Goal: Task Accomplishment & Management: Complete application form

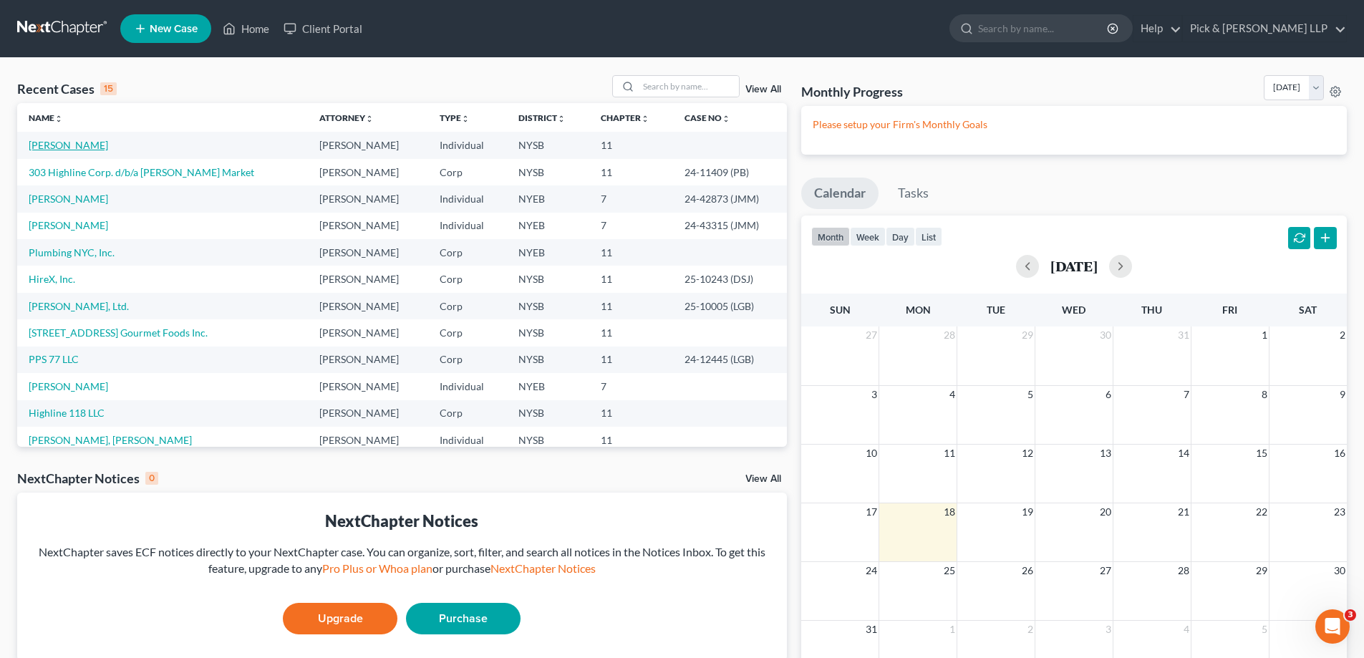
click at [77, 145] on link "[PERSON_NAME]" at bounding box center [68, 145] width 79 height 12
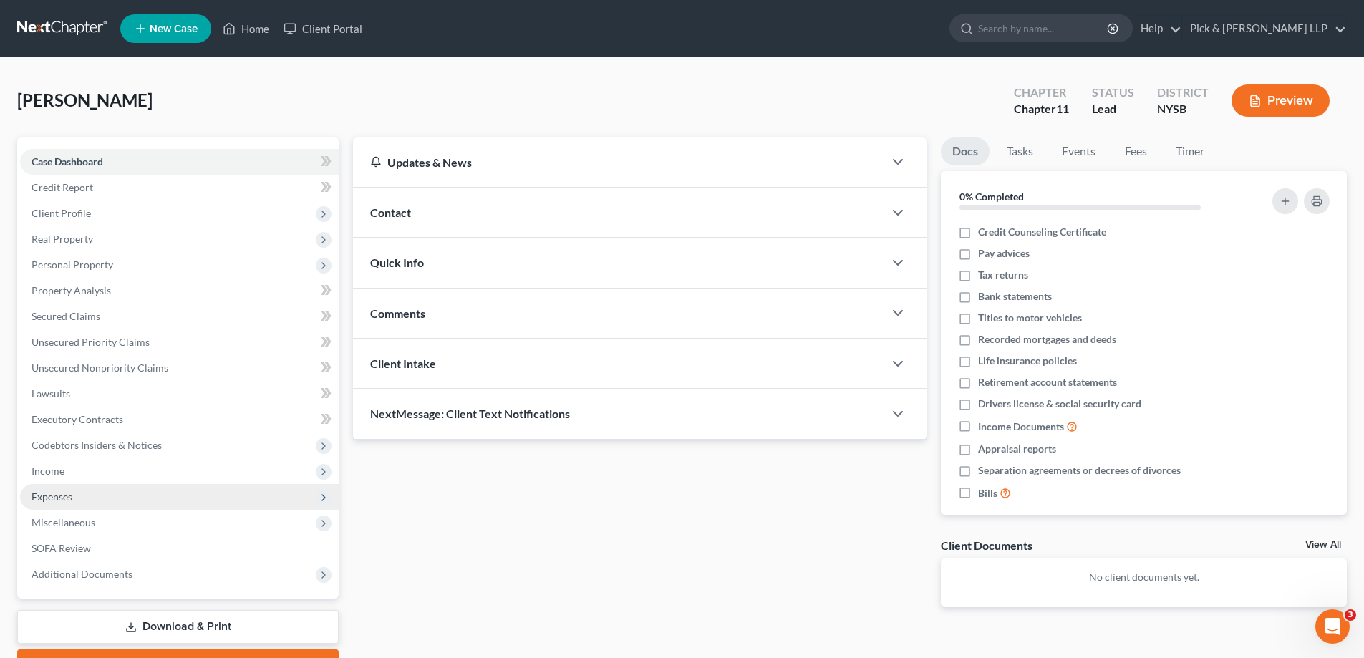
click at [78, 497] on span "Expenses" at bounding box center [179, 497] width 319 height 26
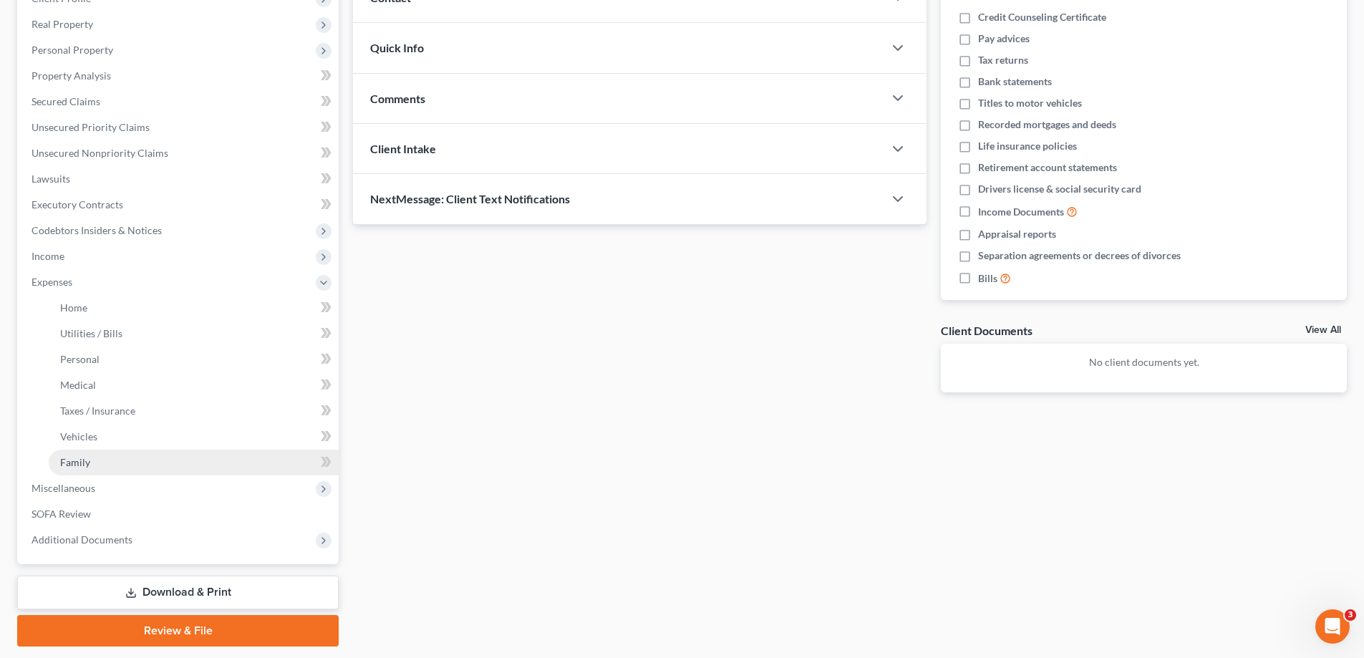
click at [103, 460] on link "Family" at bounding box center [194, 463] width 290 height 26
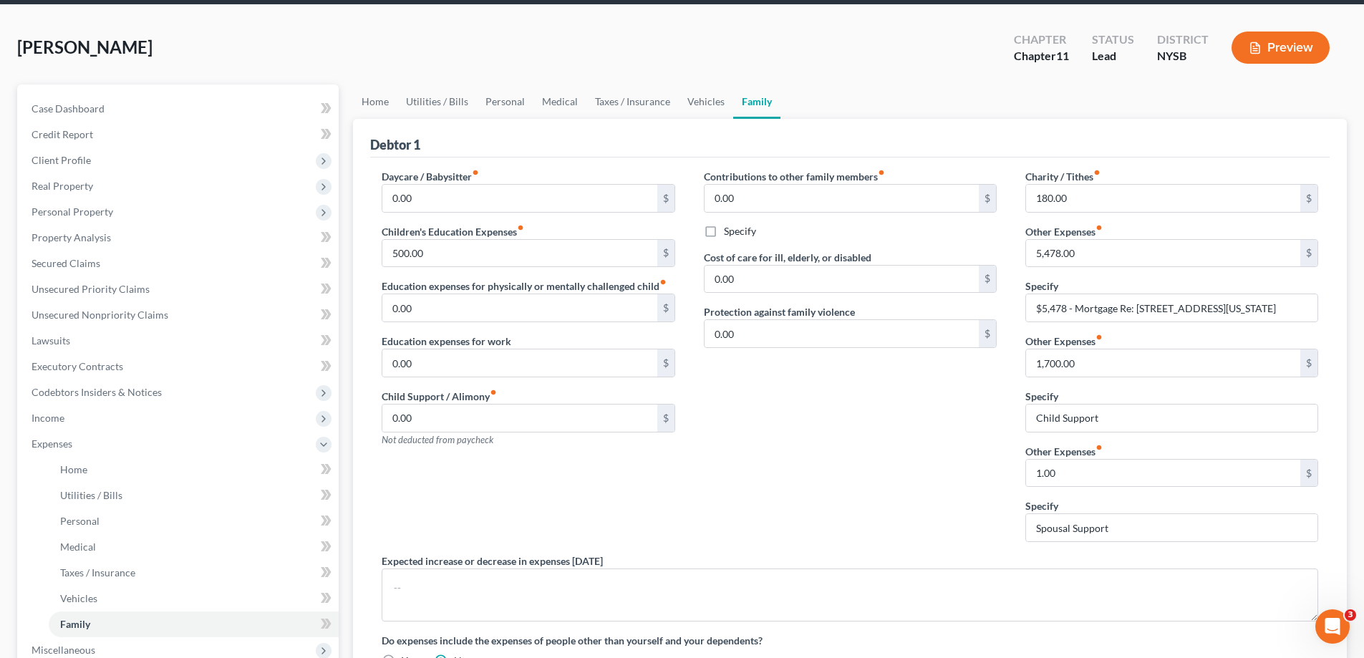
scroll to position [143, 0]
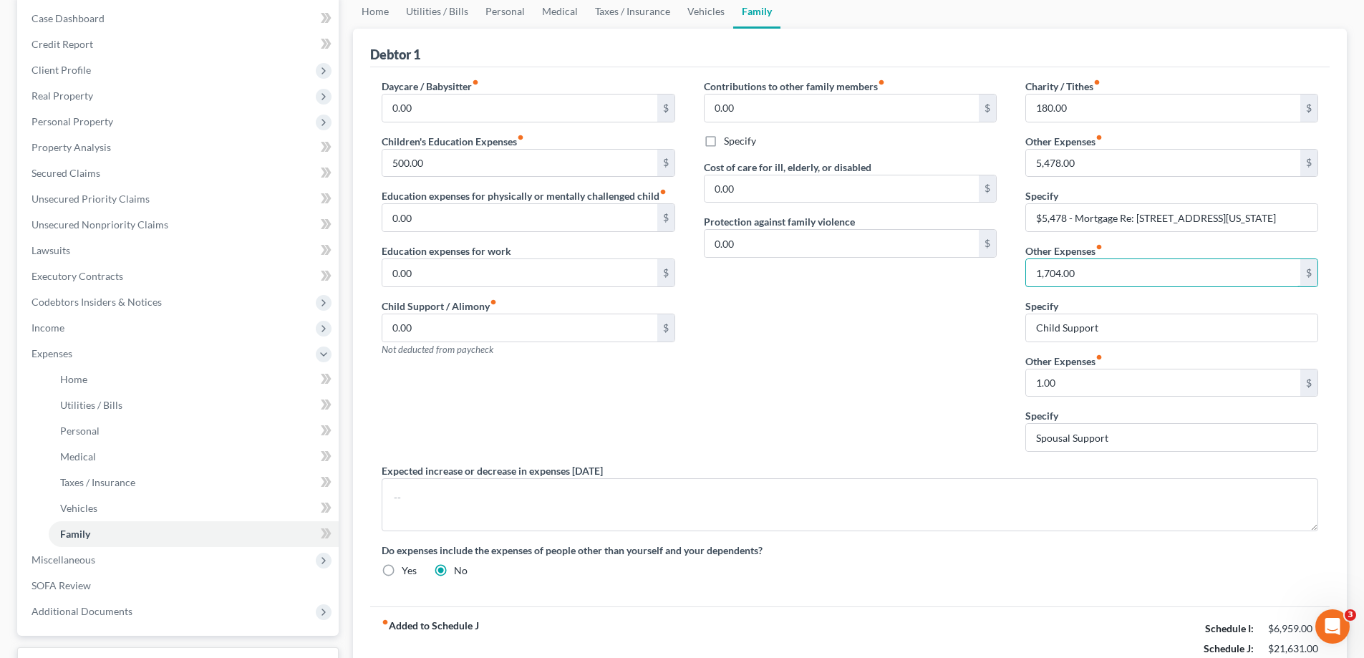
type input "1,704.00"
click at [1078, 379] on input "1.00" at bounding box center [1163, 382] width 274 height 27
type input "2,533.00"
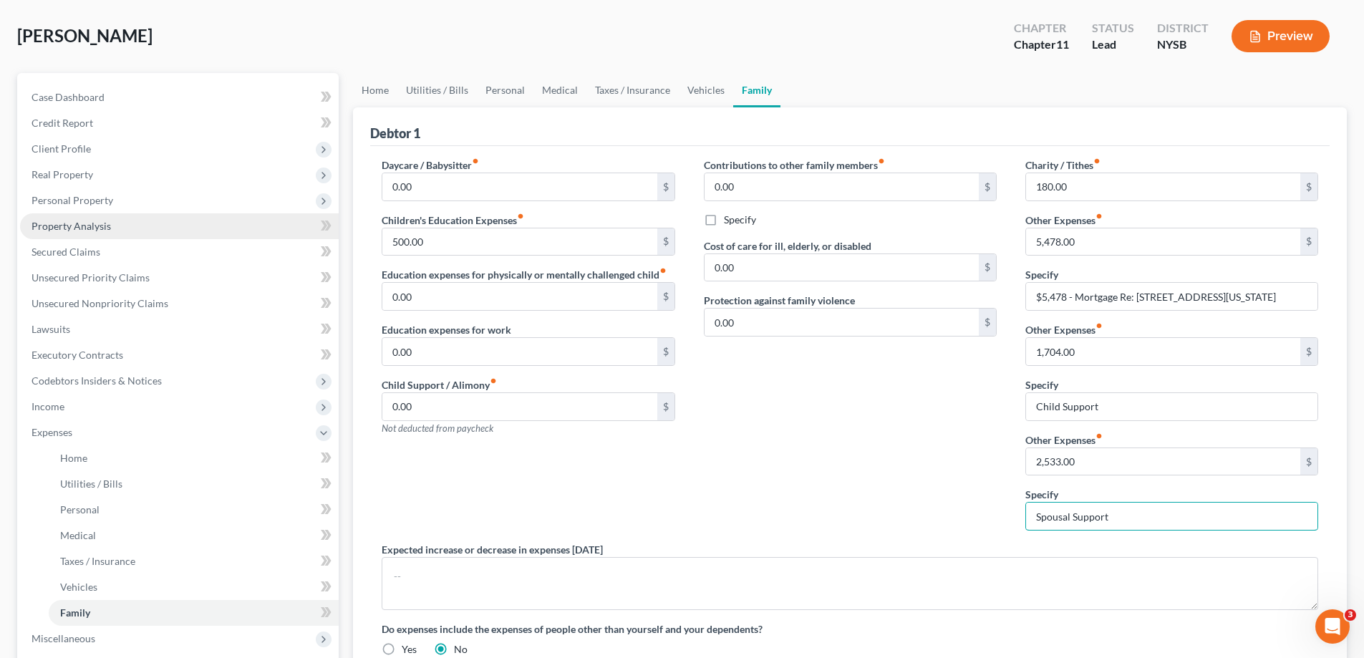
scroll to position [0, 0]
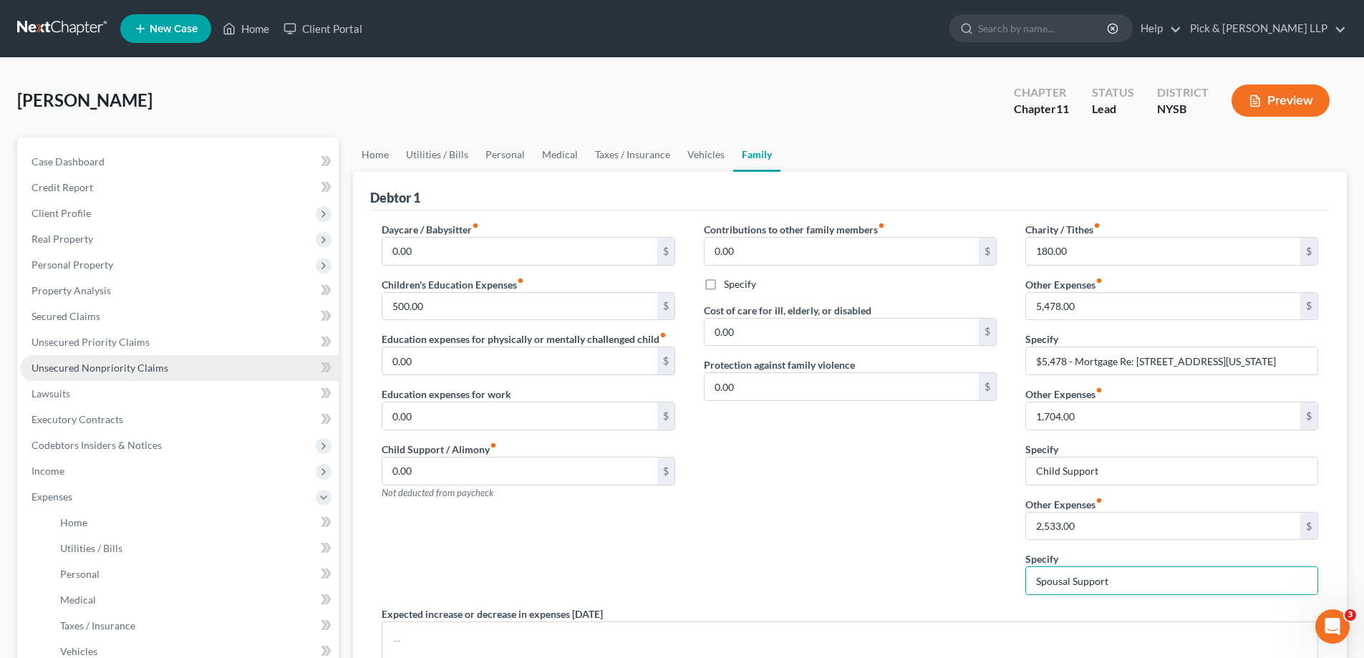
click at [147, 368] on span "Unsecured Nonpriority Claims" at bounding box center [100, 368] width 137 height 12
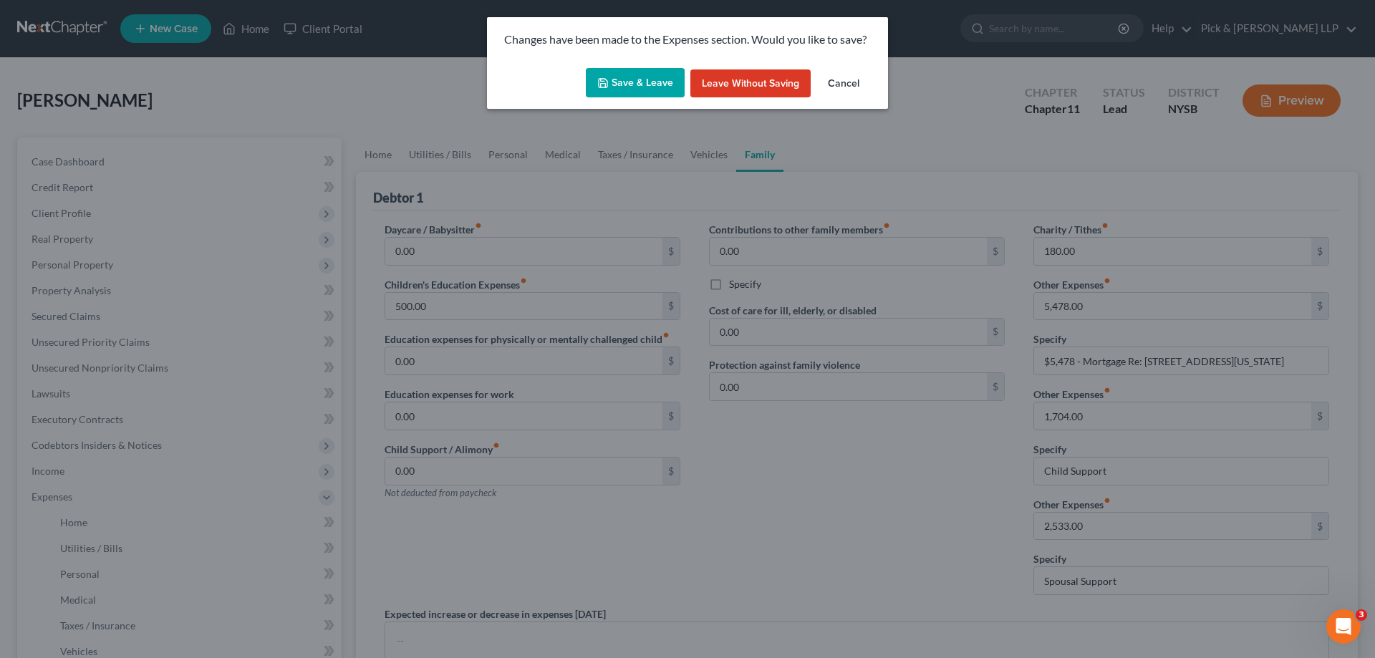
click at [658, 82] on button "Save & Leave" at bounding box center [635, 83] width 99 height 30
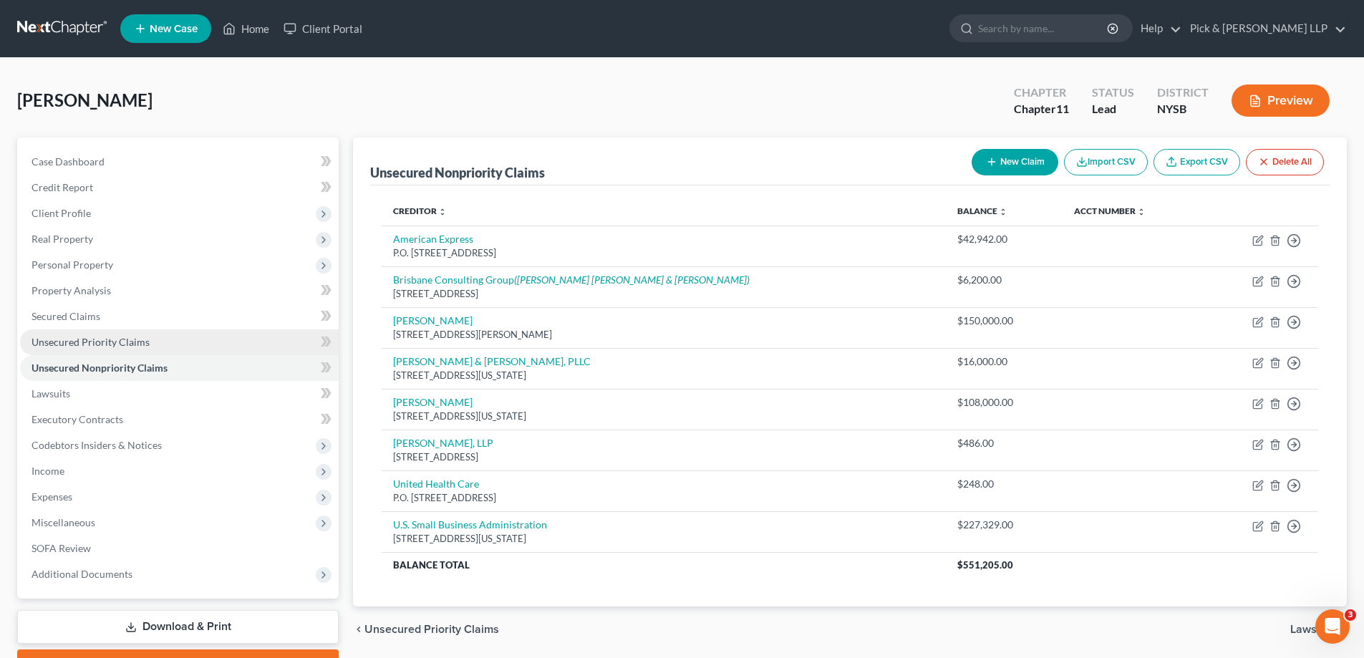
click at [137, 347] on span "Unsecured Priority Claims" at bounding box center [91, 342] width 118 height 12
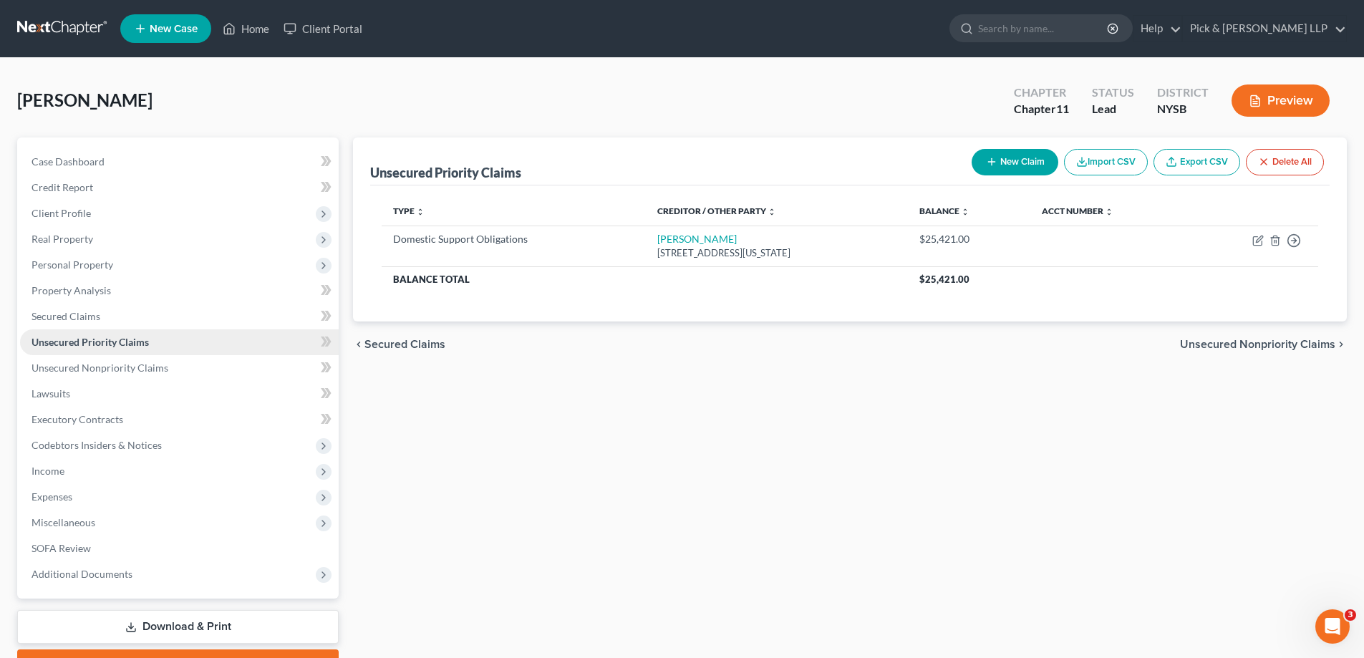
click at [131, 329] on link "Unsecured Priority Claims" at bounding box center [179, 342] width 319 height 26
click at [131, 316] on link "Secured Claims" at bounding box center [179, 317] width 319 height 26
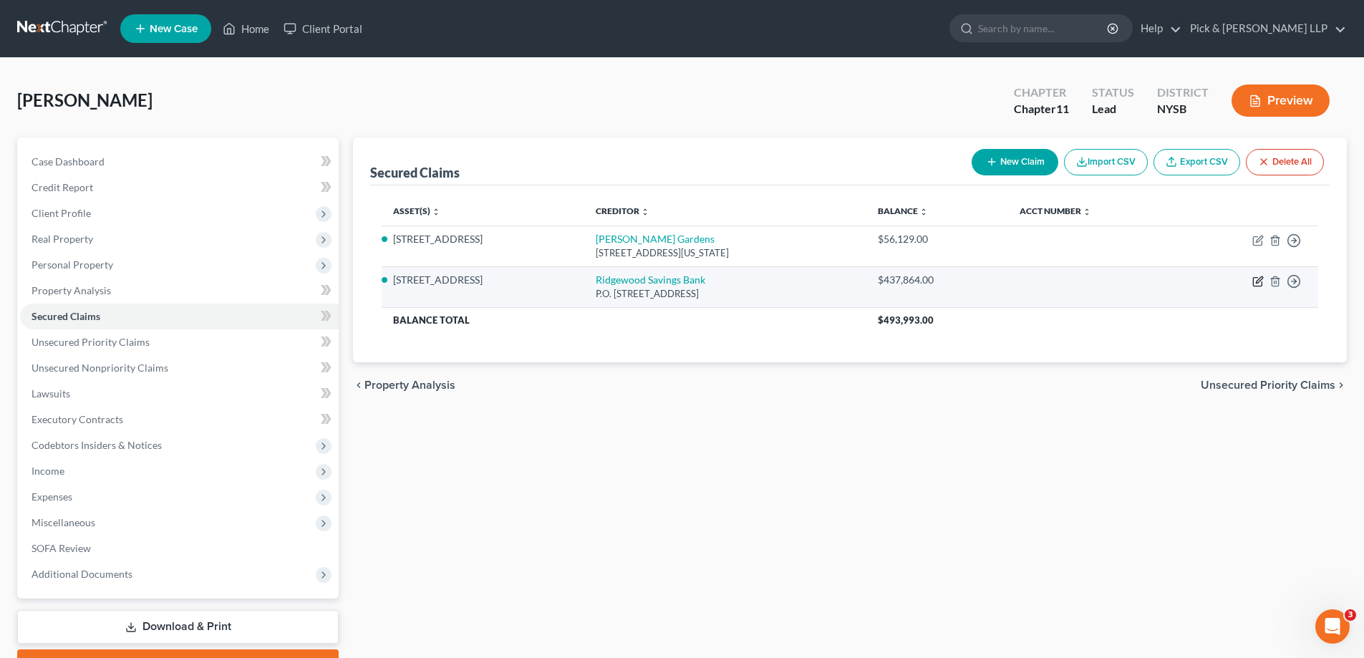
click at [1257, 283] on icon "button" at bounding box center [1259, 279] width 6 height 6
select select "33"
select select "21"
select select "4"
select select "3"
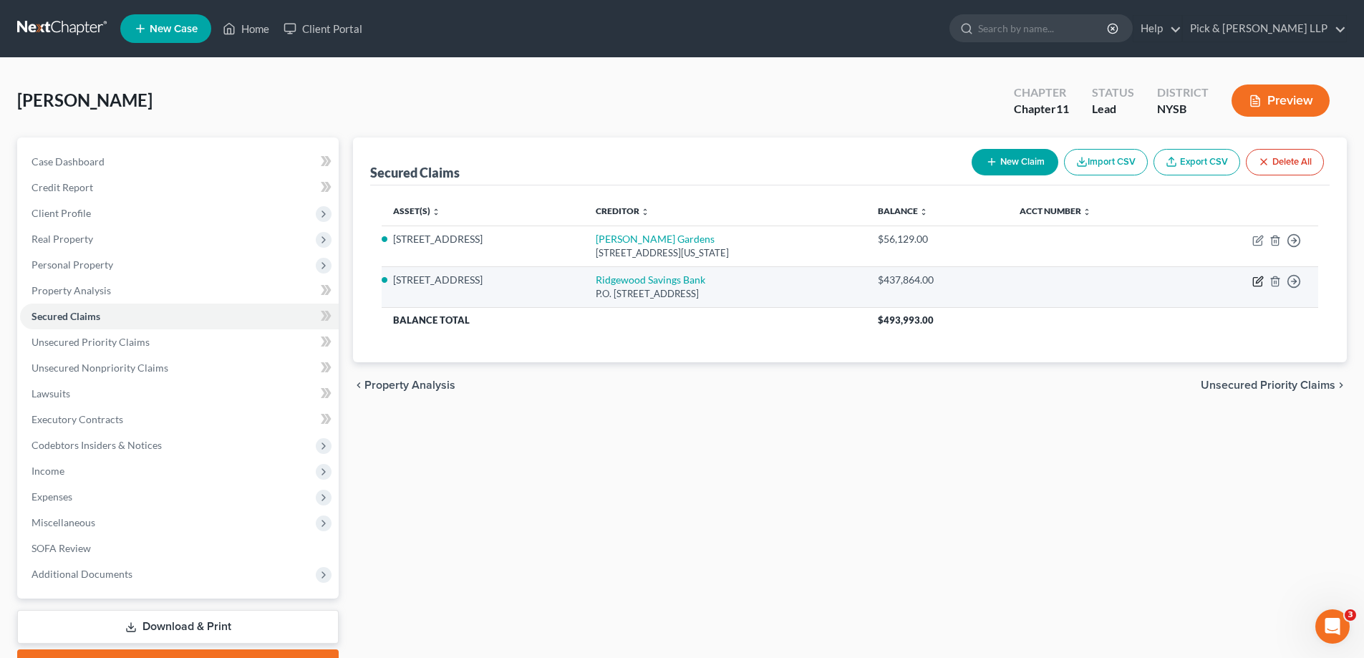
select select "0"
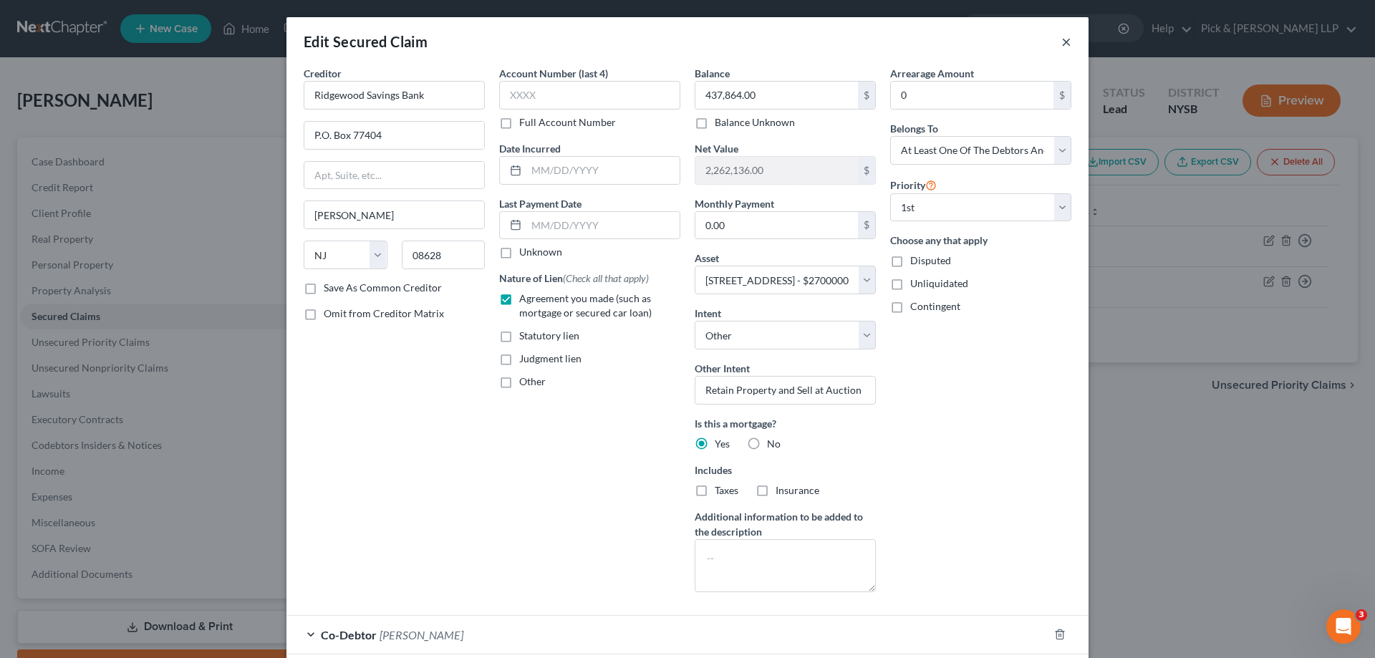
click at [1061, 39] on button "×" at bounding box center [1066, 41] width 10 height 17
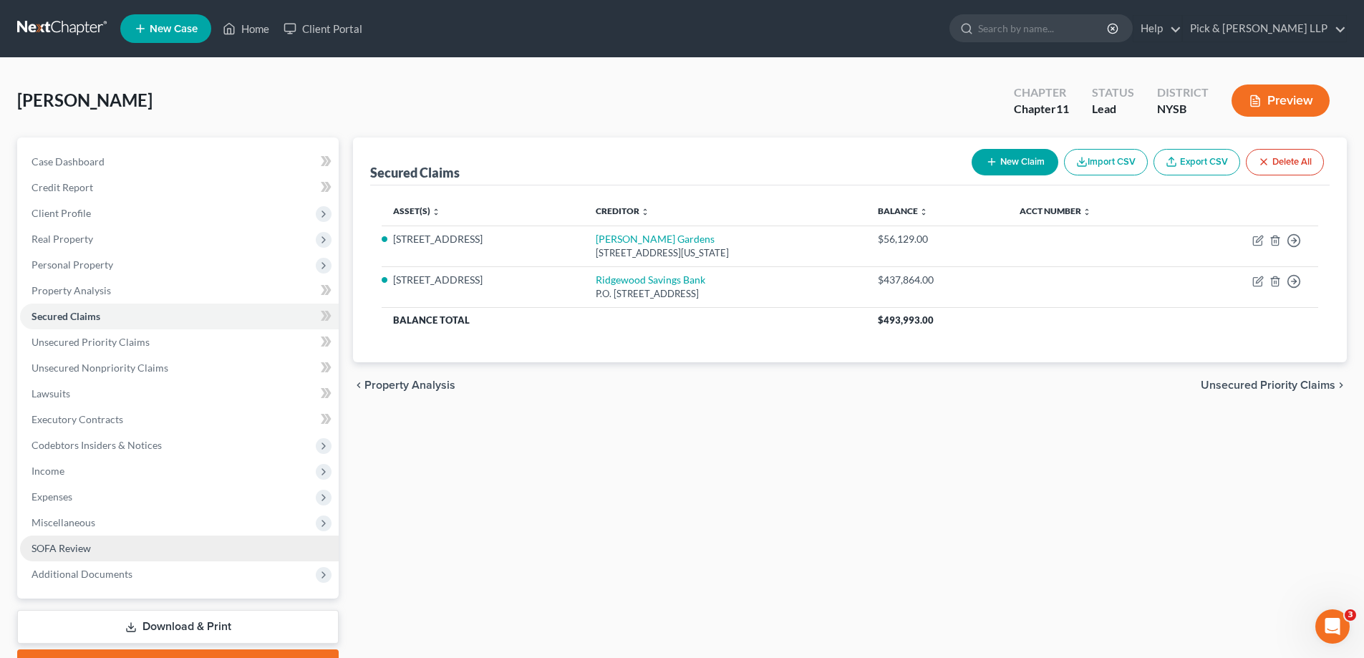
click at [202, 543] on link "SOFA Review" at bounding box center [179, 549] width 319 height 26
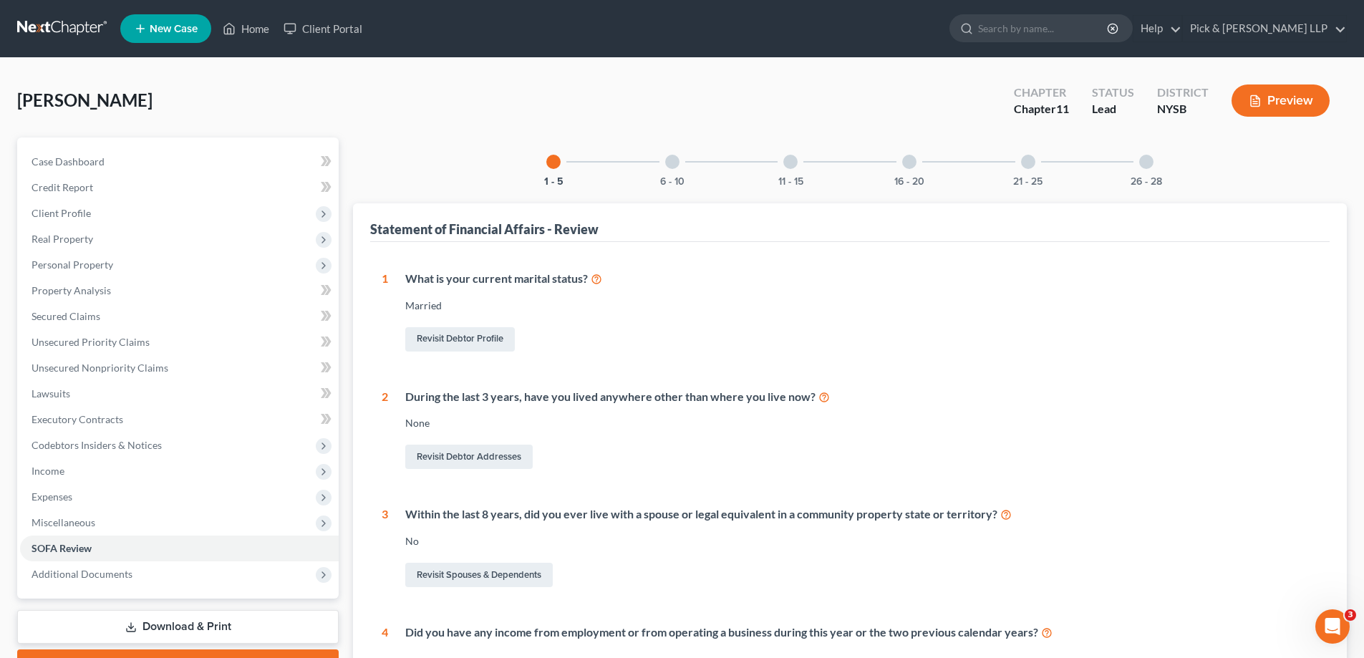
click at [675, 171] on div "6 - 10" at bounding box center [672, 161] width 49 height 49
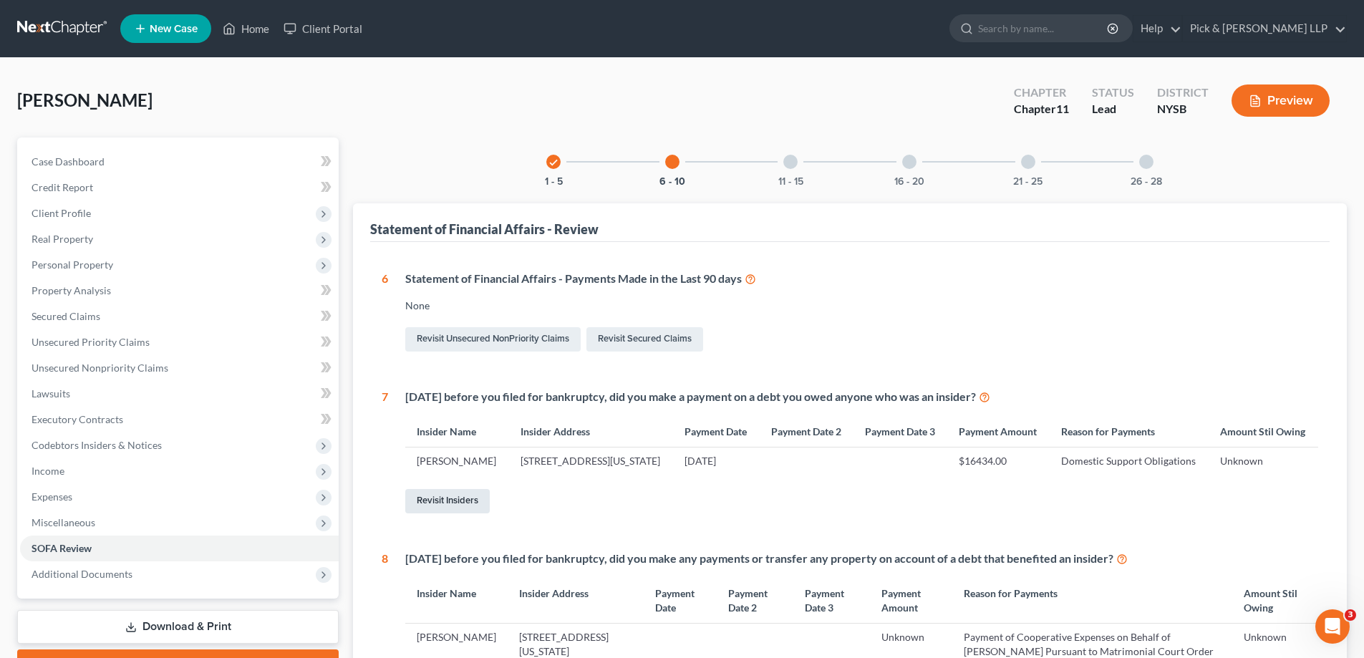
click at [435, 513] on link "Revisit Insiders" at bounding box center [447, 501] width 84 height 24
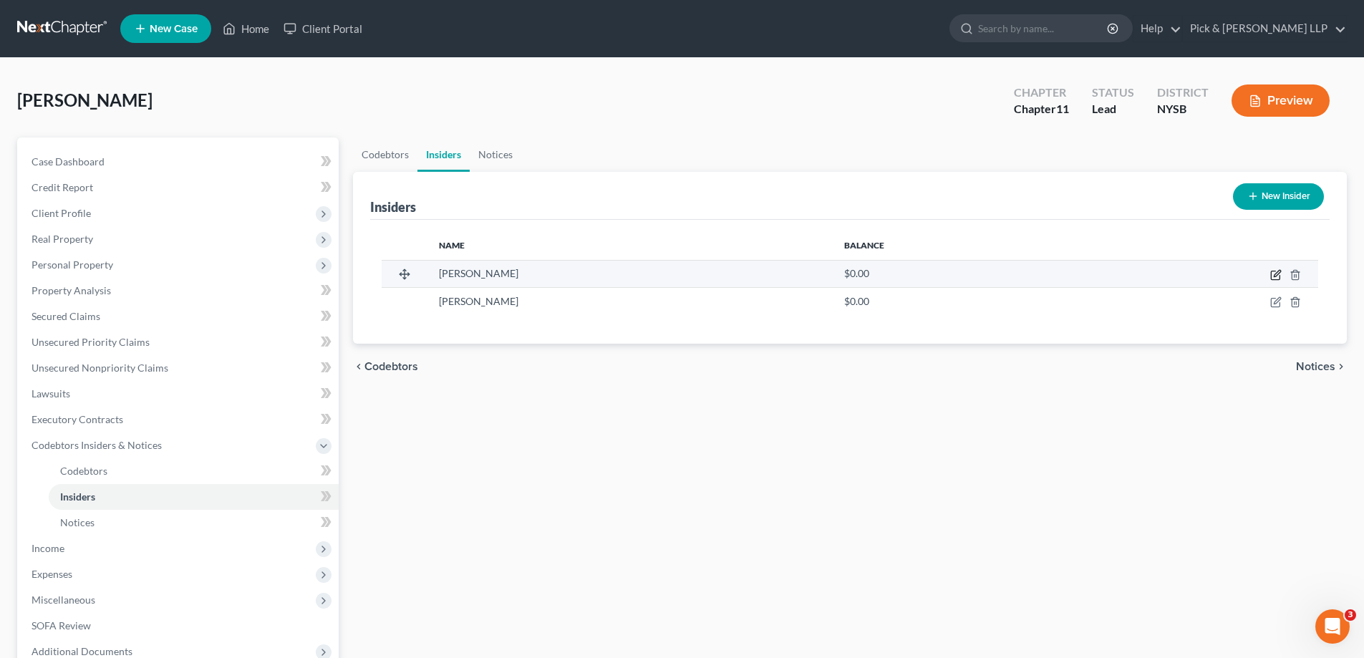
click at [1276, 273] on icon "button" at bounding box center [1277, 273] width 6 height 6
select select "35"
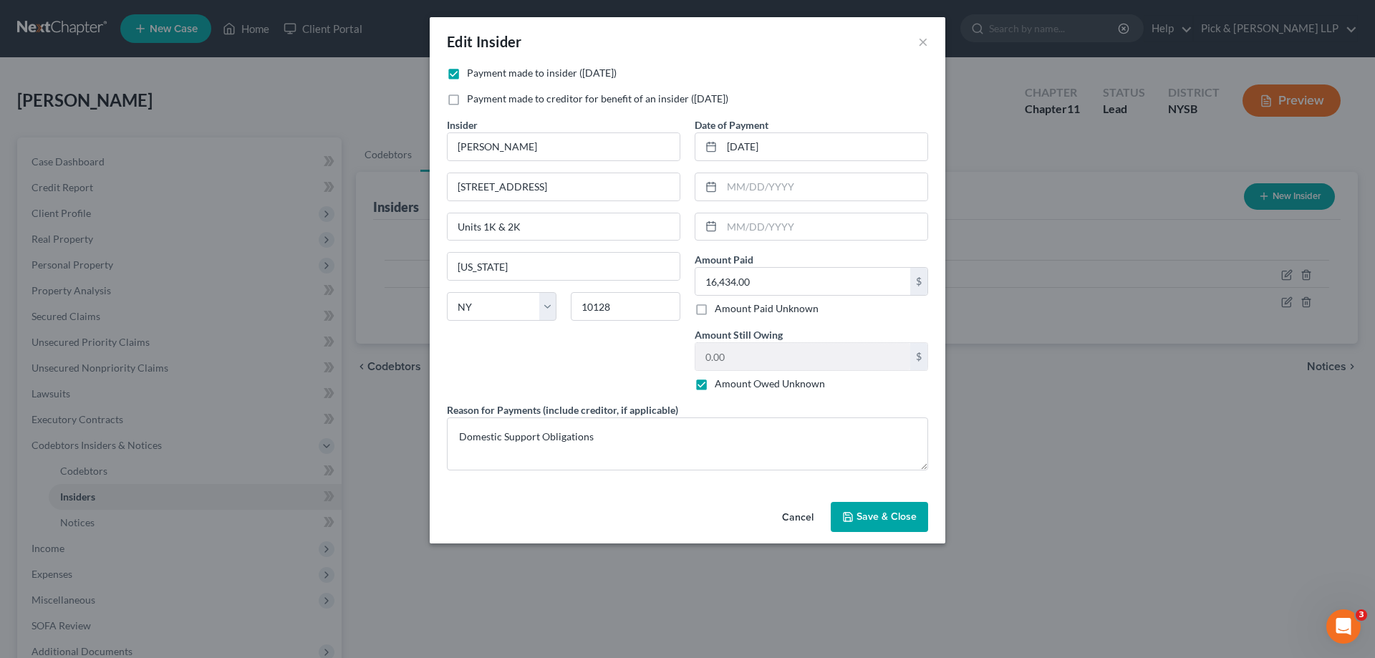
click at [800, 515] on button "Cancel" at bounding box center [797, 517] width 54 height 29
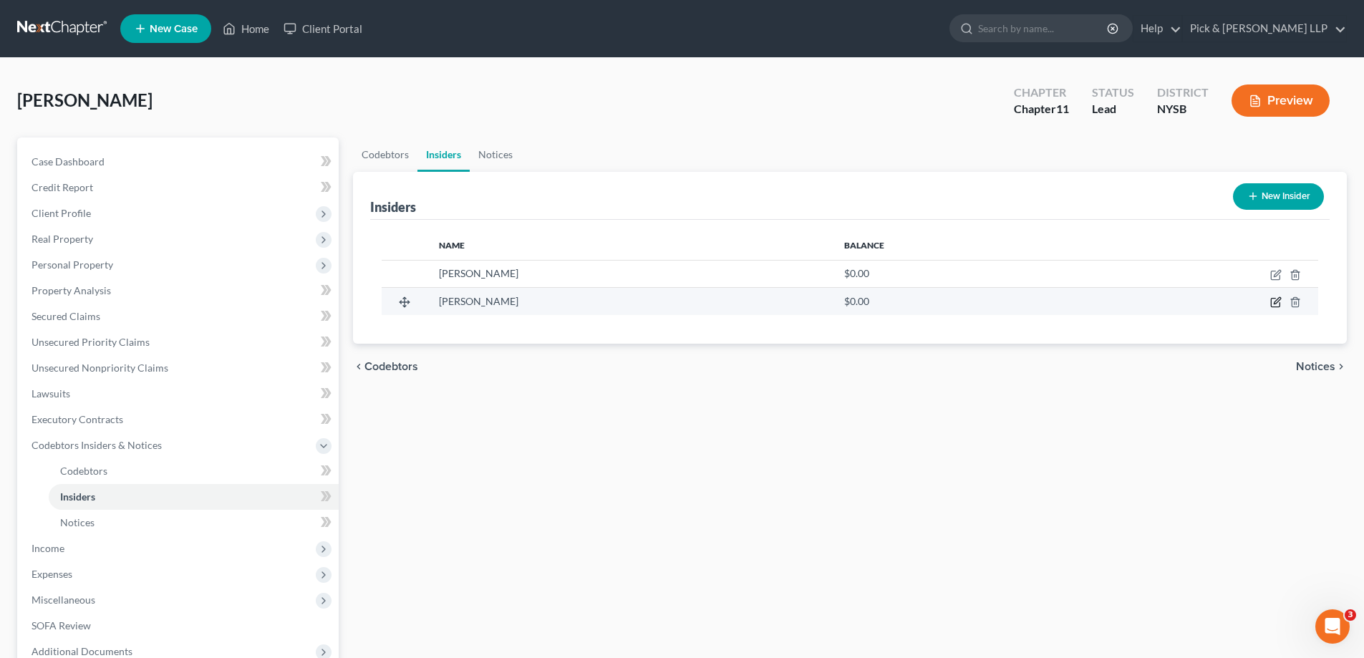
click at [1280, 301] on icon "button" at bounding box center [1275, 301] width 11 height 11
select select "35"
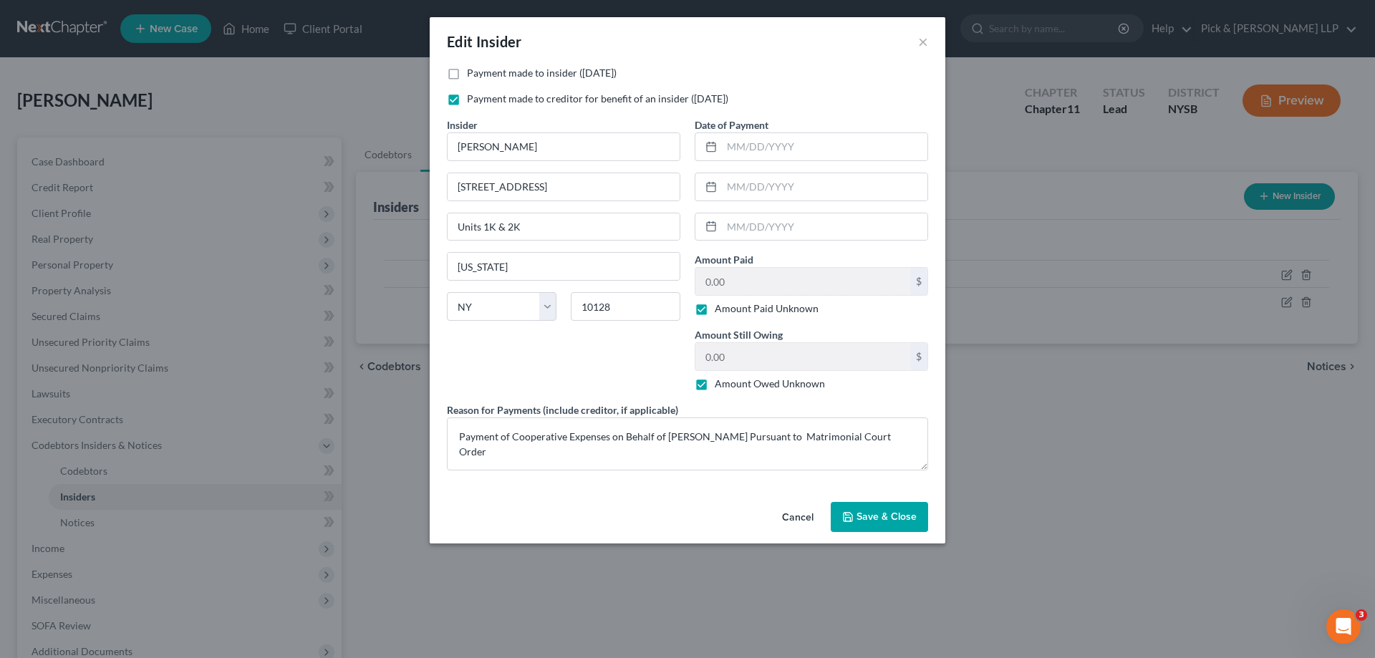
drag, startPoint x: 864, startPoint y: 513, endPoint x: 870, endPoint y: 506, distance: 9.2
click at [864, 513] on span "Save & Close" at bounding box center [886, 516] width 60 height 12
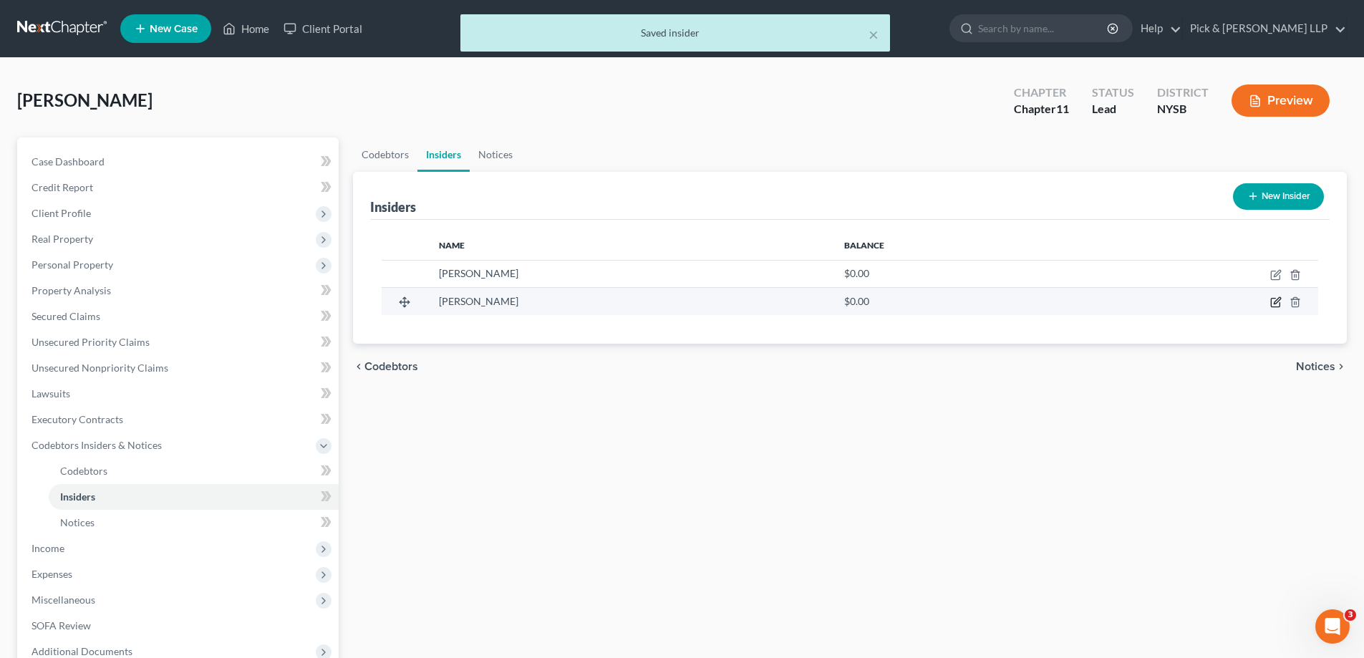
click at [1272, 301] on icon "button" at bounding box center [1275, 303] width 9 height 9
select select "35"
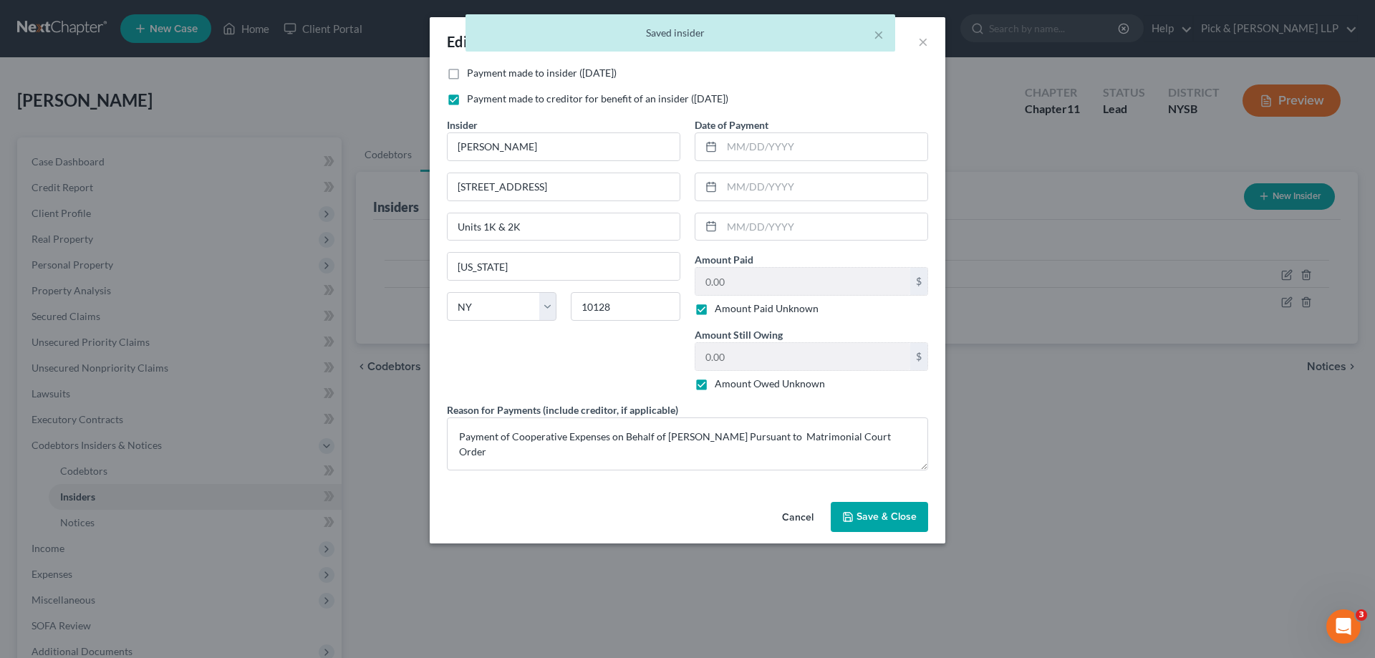
click at [802, 516] on button "Cancel" at bounding box center [797, 517] width 54 height 29
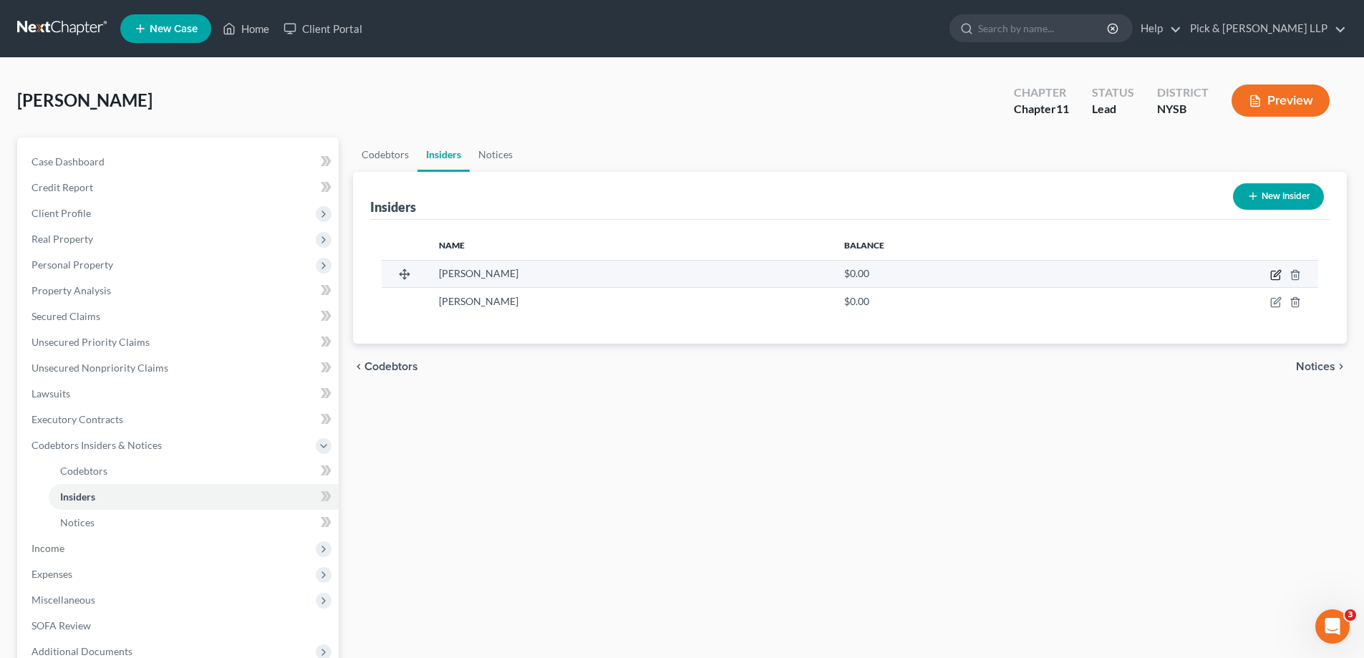
click at [1274, 273] on icon "button" at bounding box center [1275, 274] width 11 height 11
select select "35"
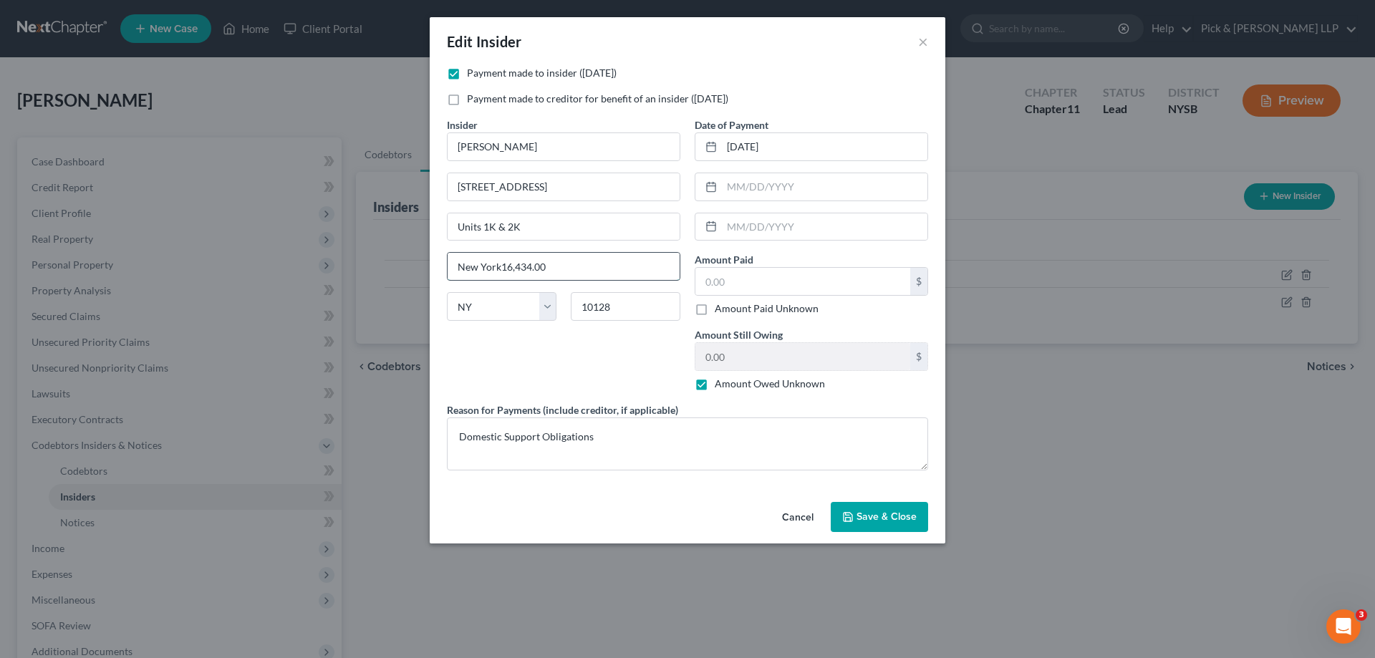
type input "[US_STATE]"
type input "39,895.52"
click at [901, 518] on span "Save & Close" at bounding box center [886, 516] width 60 height 12
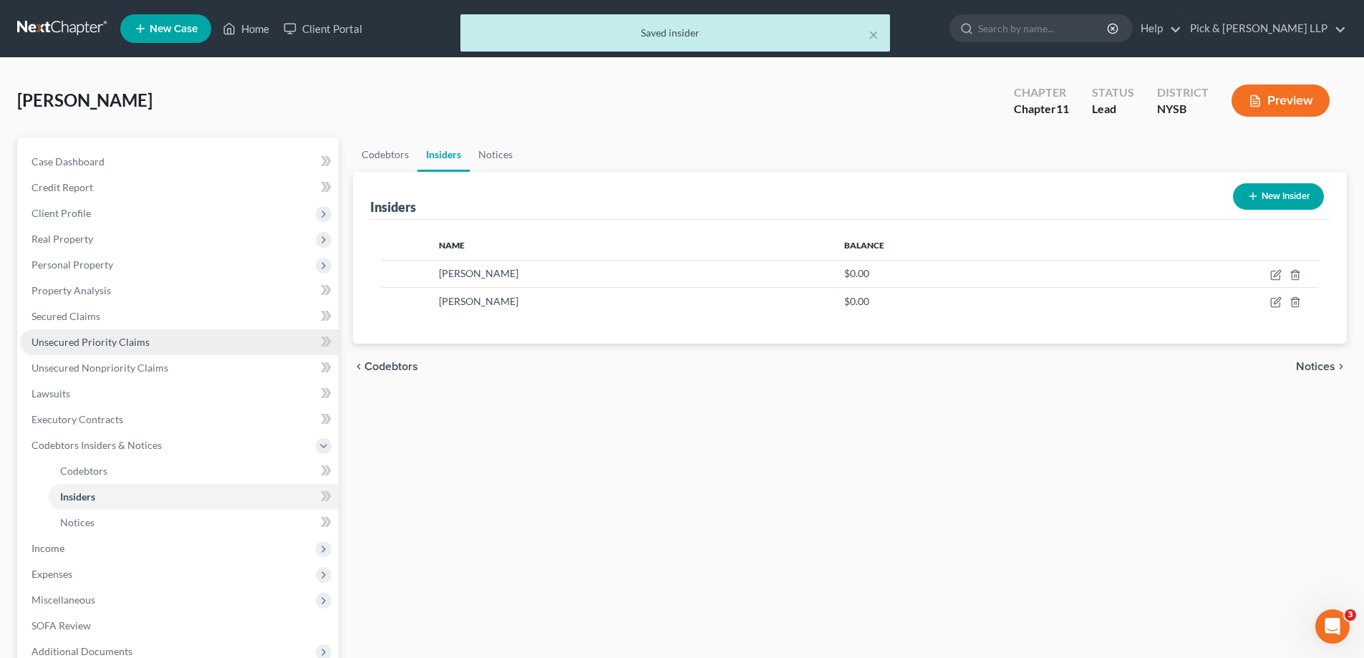
click at [165, 343] on link "Unsecured Priority Claims" at bounding box center [179, 342] width 319 height 26
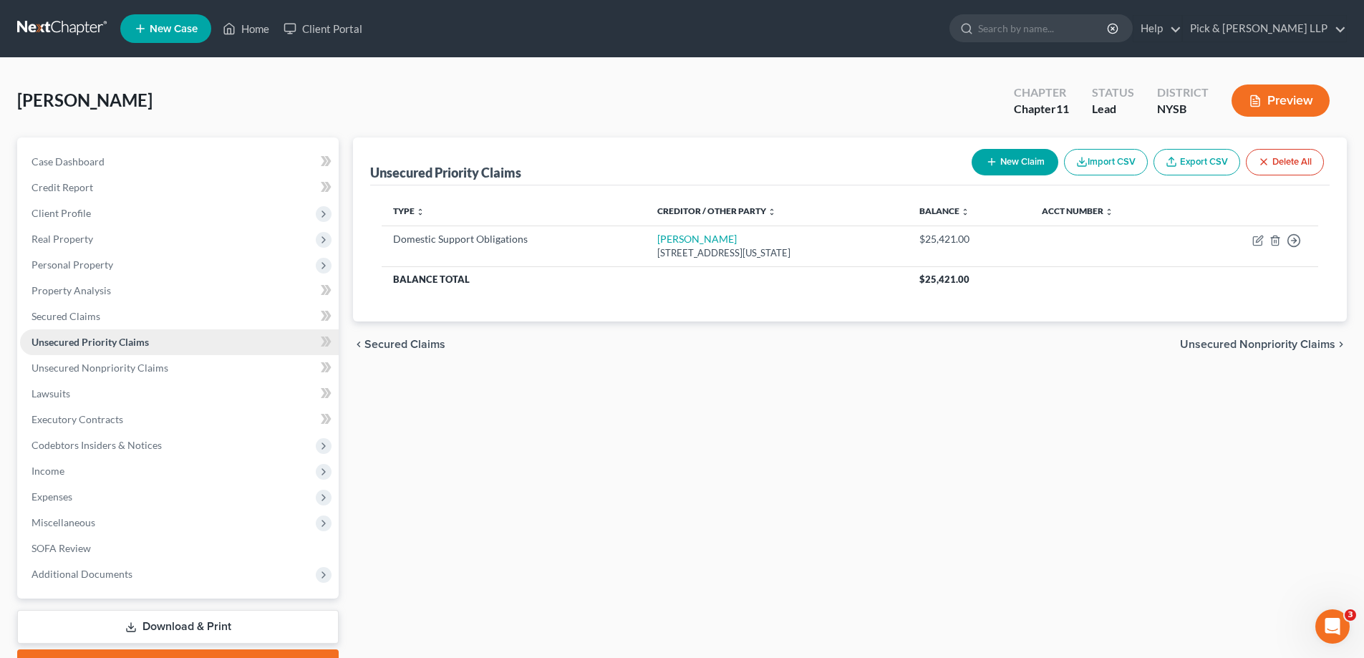
click at [163, 343] on link "Unsecured Priority Claims" at bounding box center [179, 342] width 319 height 26
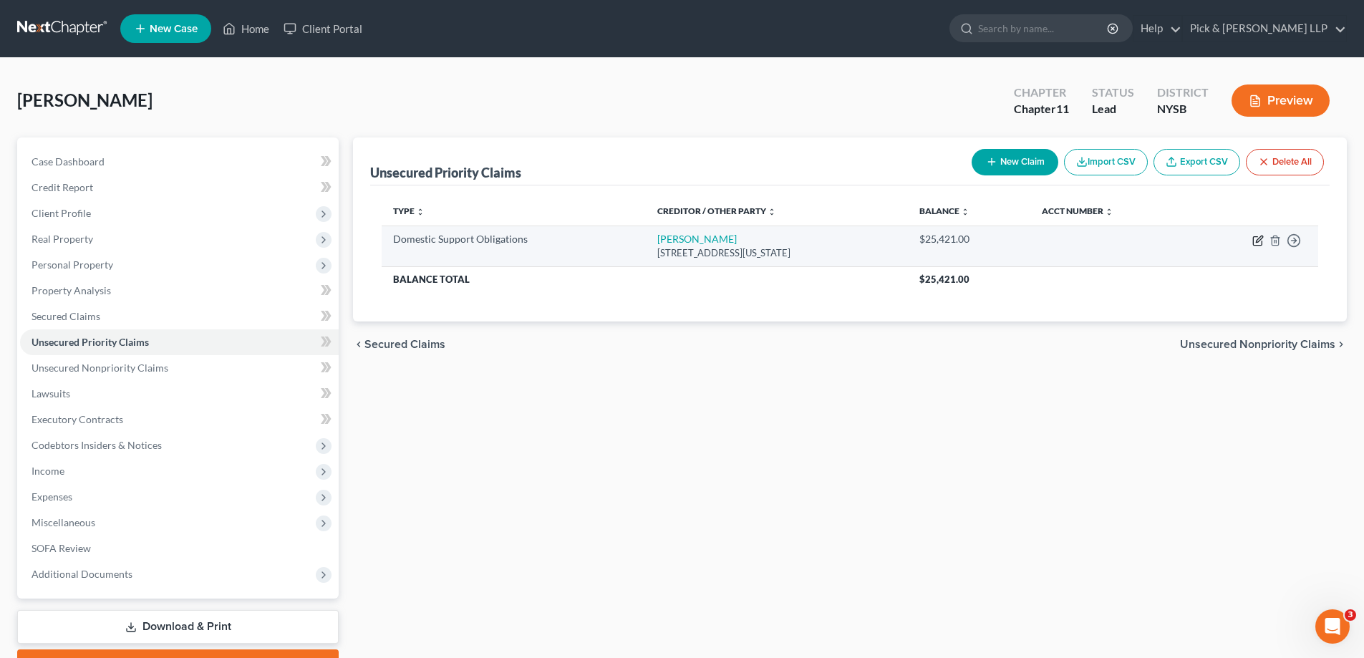
click at [1254, 243] on icon "button" at bounding box center [1257, 240] width 11 height 11
select select "35"
select select "0"
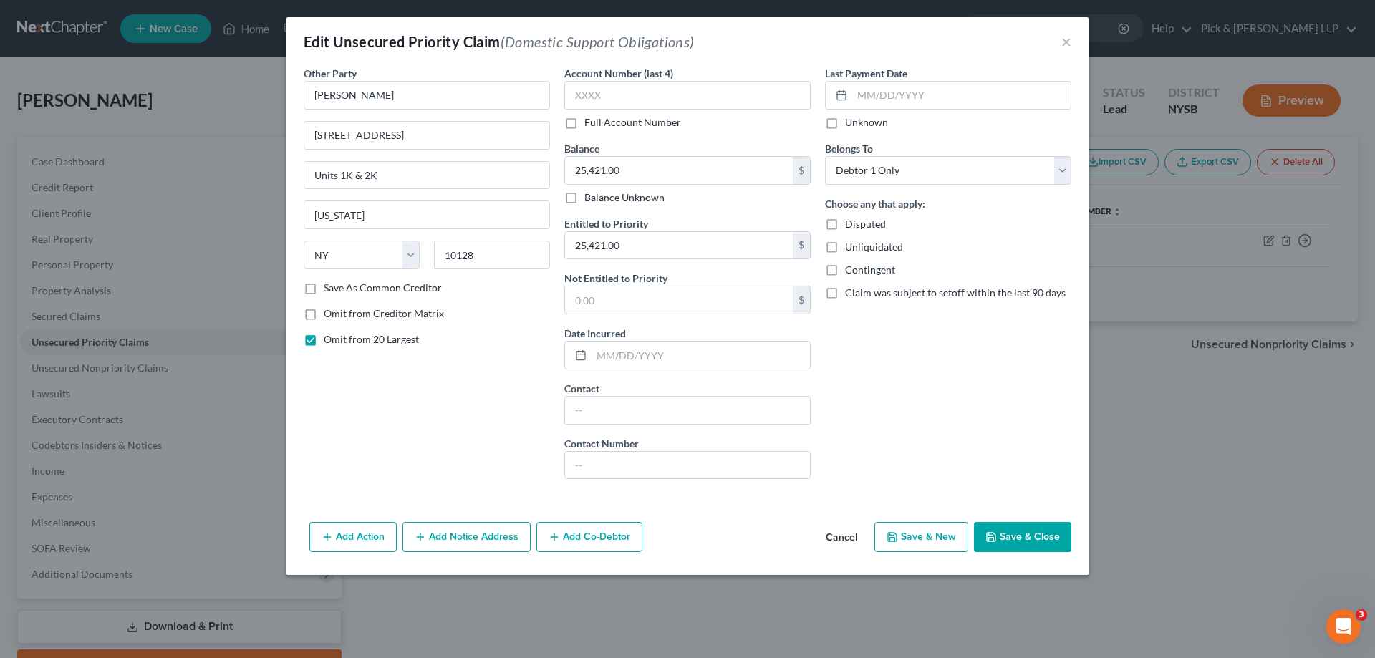
click at [377, 538] on button "Add Action" at bounding box center [352, 537] width 87 height 30
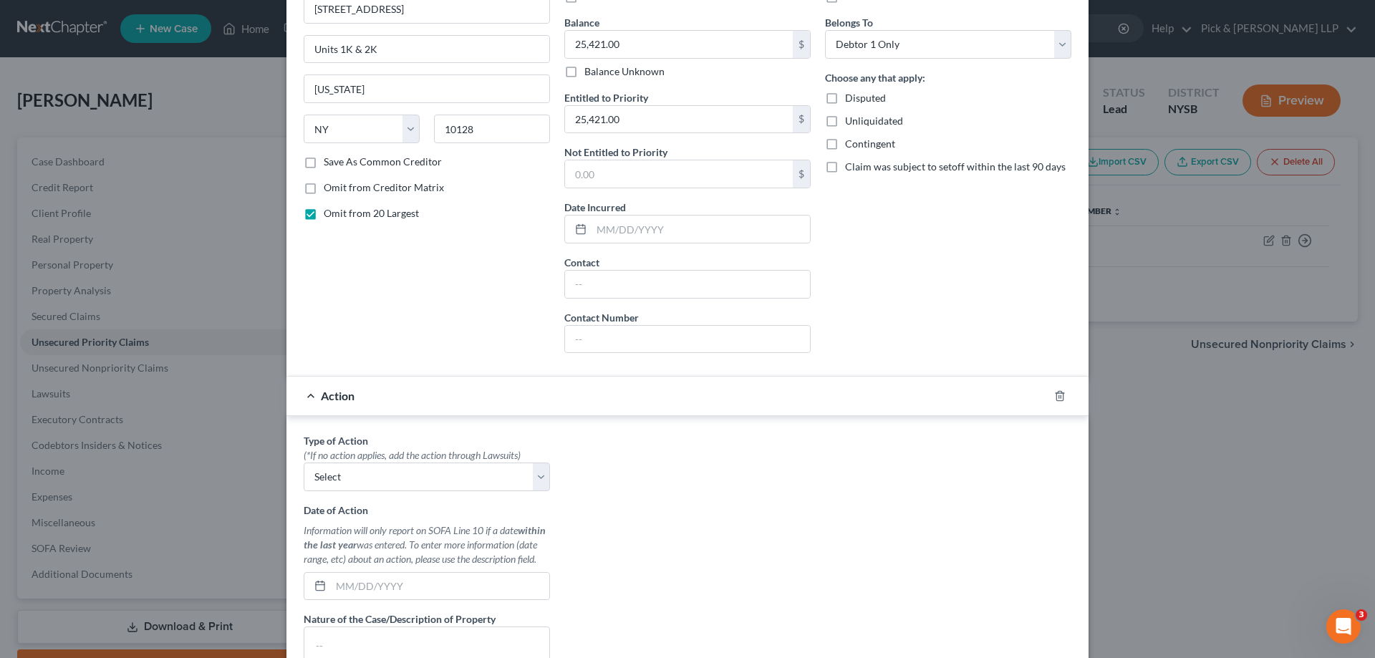
scroll to position [143, 0]
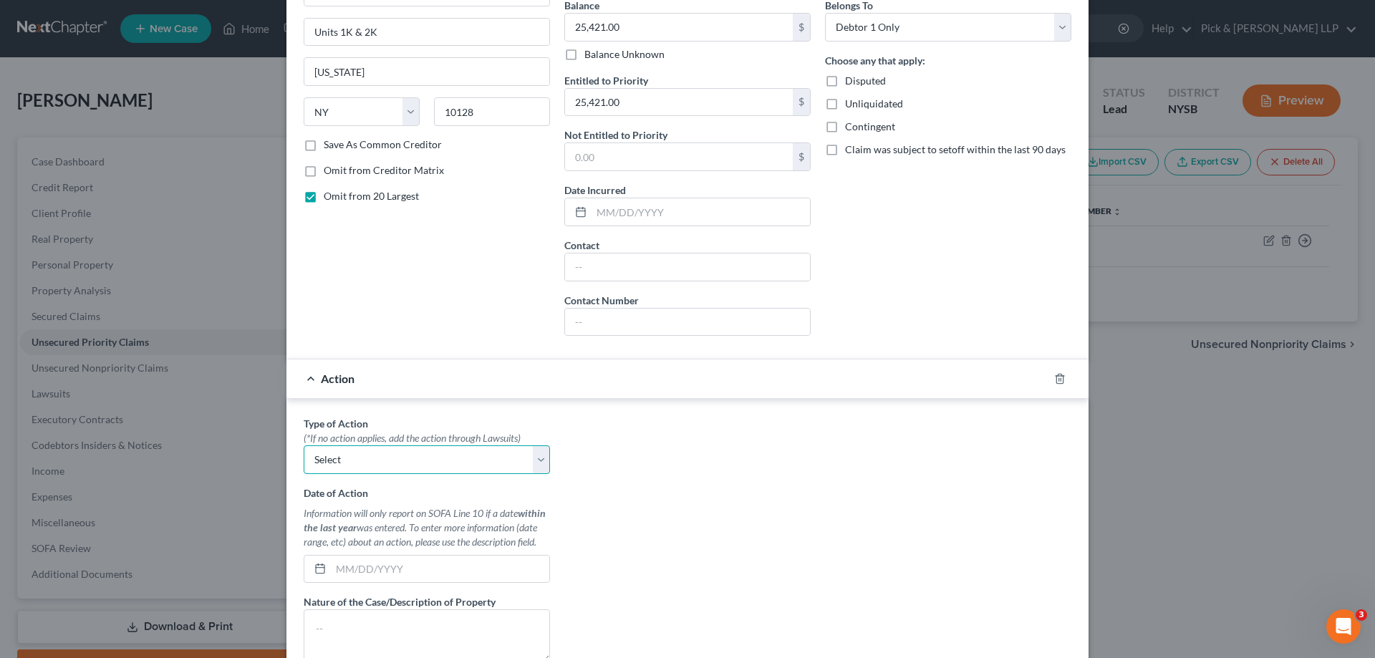
click at [532, 452] on select "Select Repossession Garnishment Foreclosure Personal Injury Attached, Seized, O…" at bounding box center [427, 459] width 246 height 29
click at [629, 460] on div "Type of Action * (*If no action applies, add the action through Lawsuits) Selec…" at bounding box center [687, 595] width 782 height 359
click at [1054, 377] on icon "button" at bounding box center [1059, 378] width 11 height 11
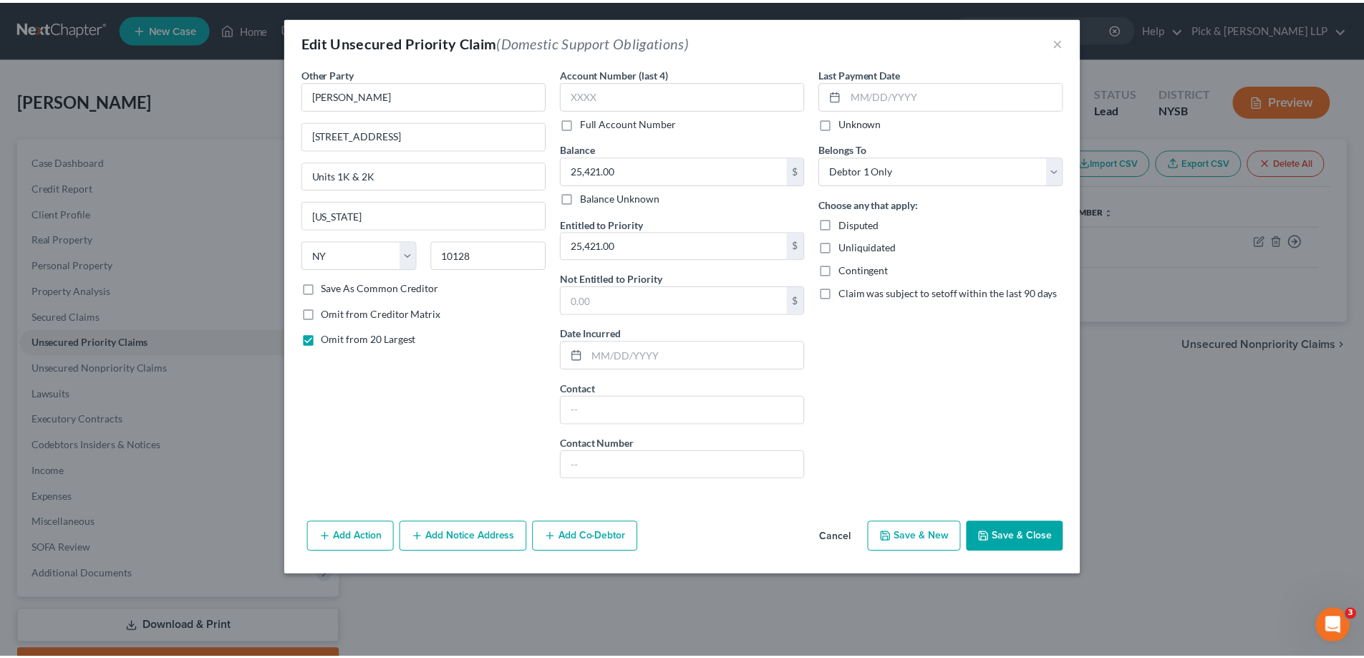
scroll to position [0, 0]
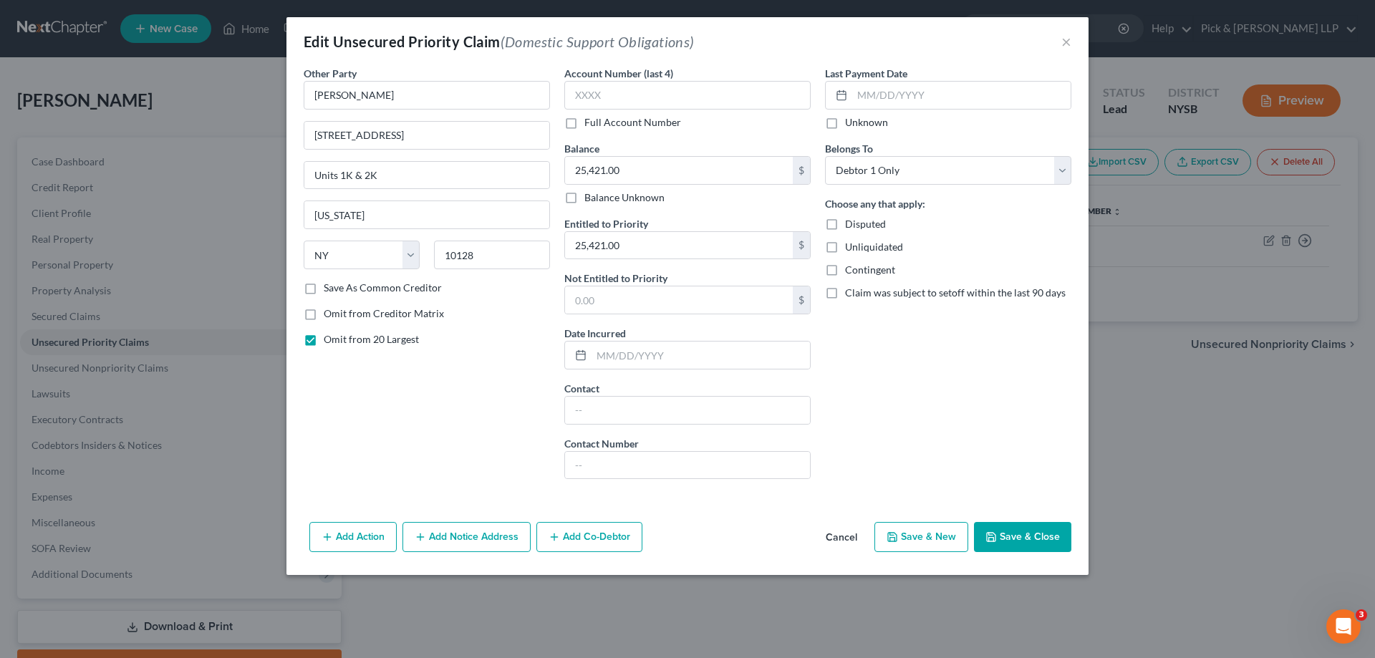
click at [1013, 534] on button "Save & Close" at bounding box center [1022, 537] width 97 height 30
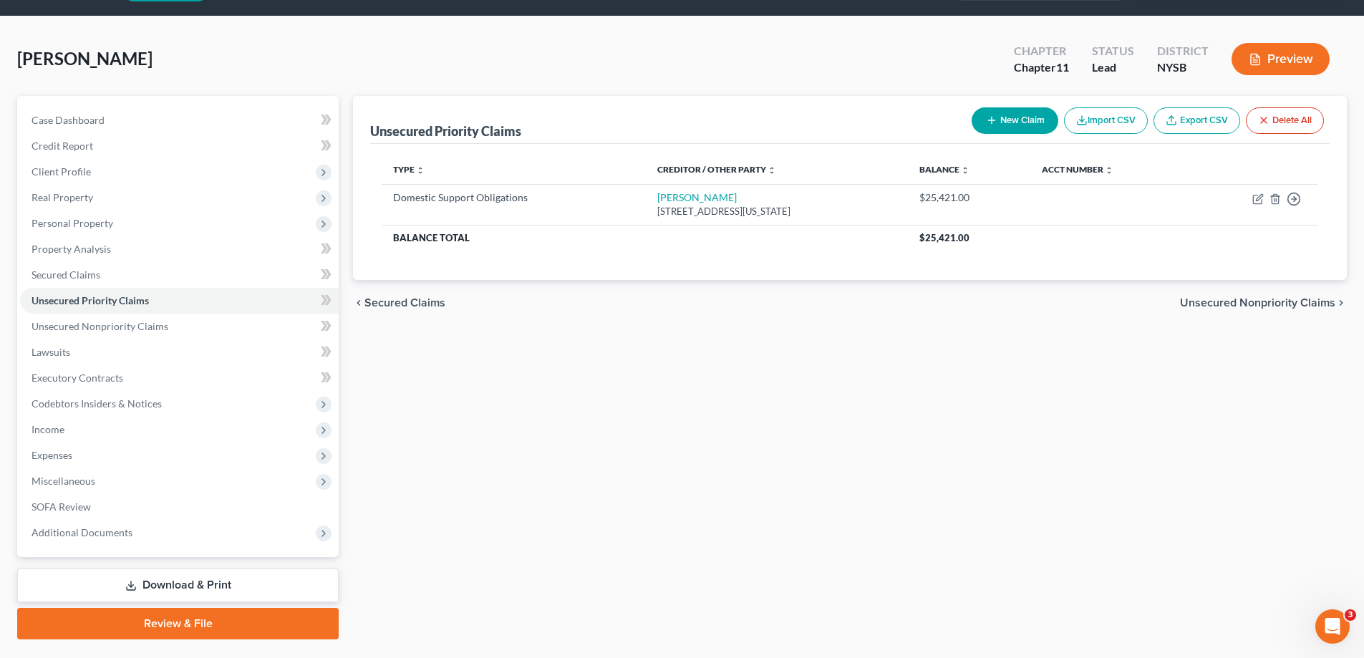
scroll to position [77, 0]
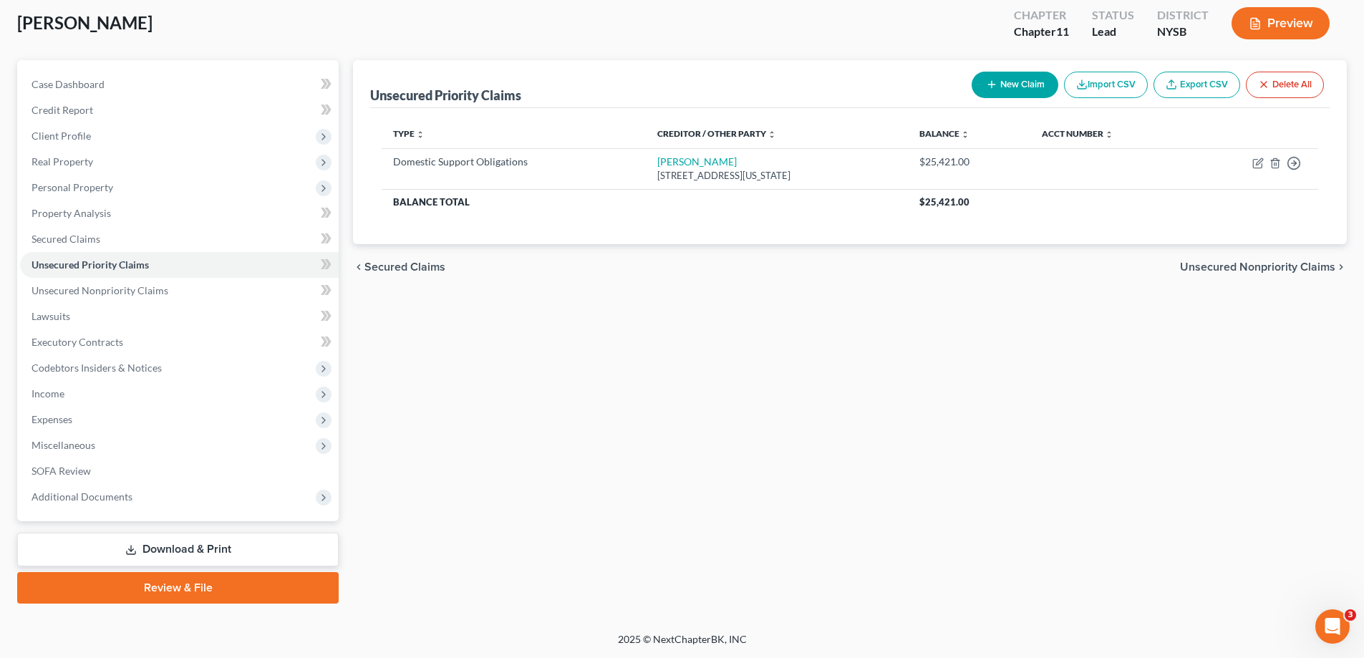
click at [173, 555] on link "Download & Print" at bounding box center [177, 550] width 321 height 34
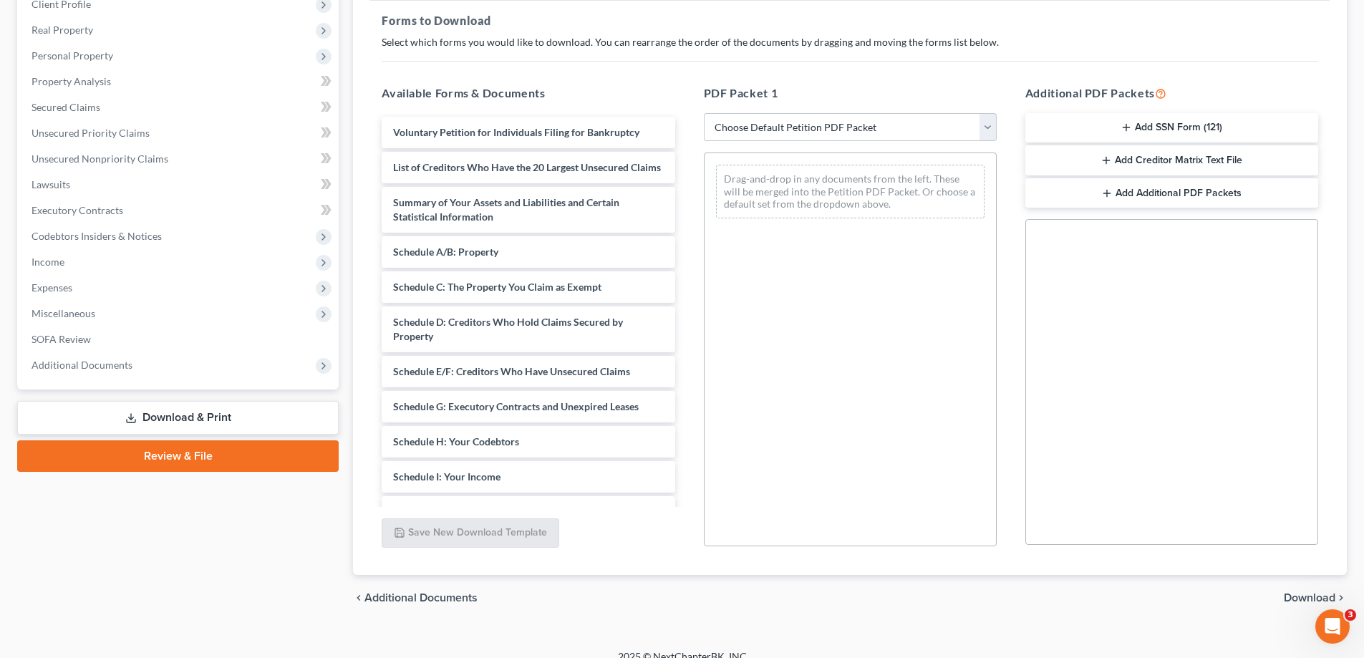
scroll to position [215, 0]
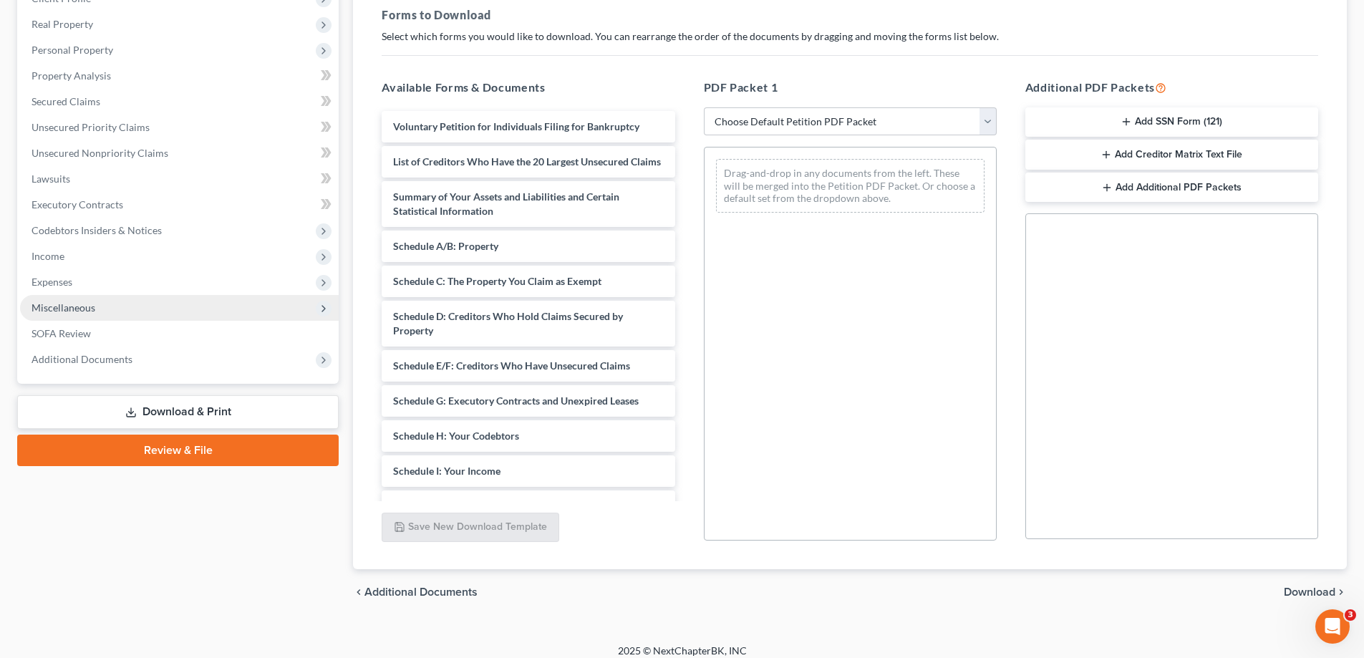
click at [112, 312] on span "Miscellaneous" at bounding box center [179, 308] width 319 height 26
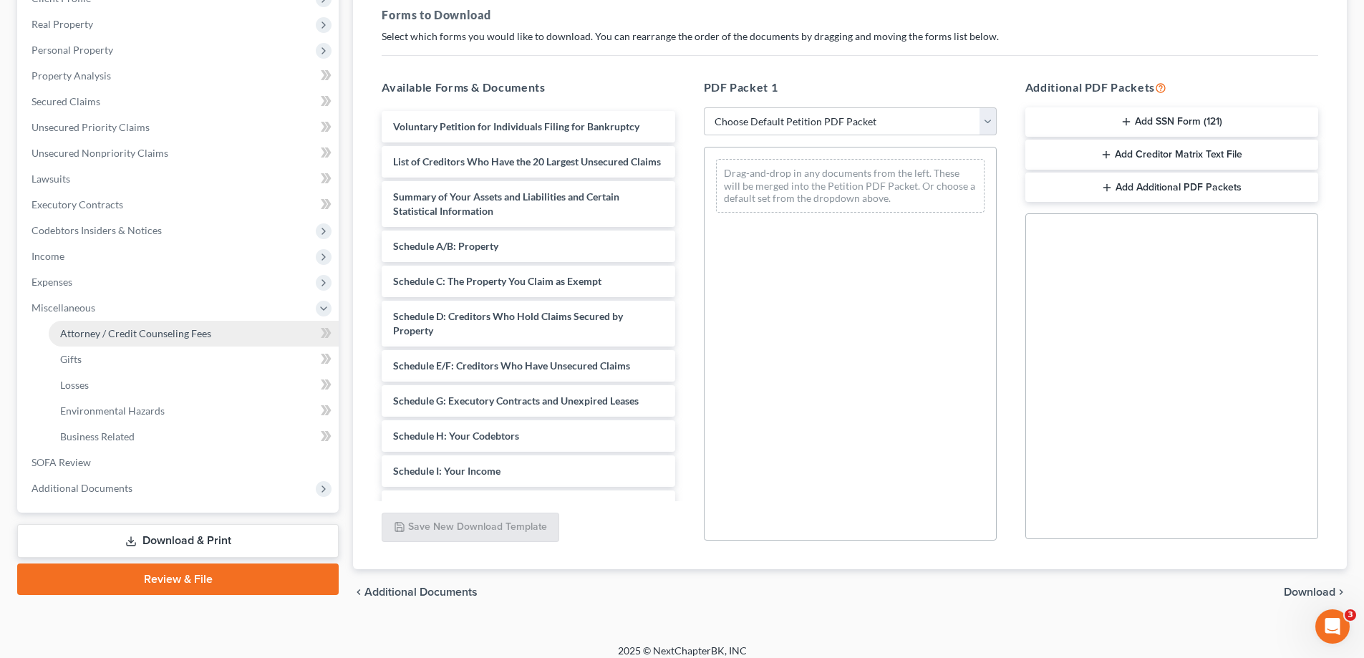
click at [110, 332] on span "Attorney / Credit Counseling Fees" at bounding box center [135, 333] width 151 height 12
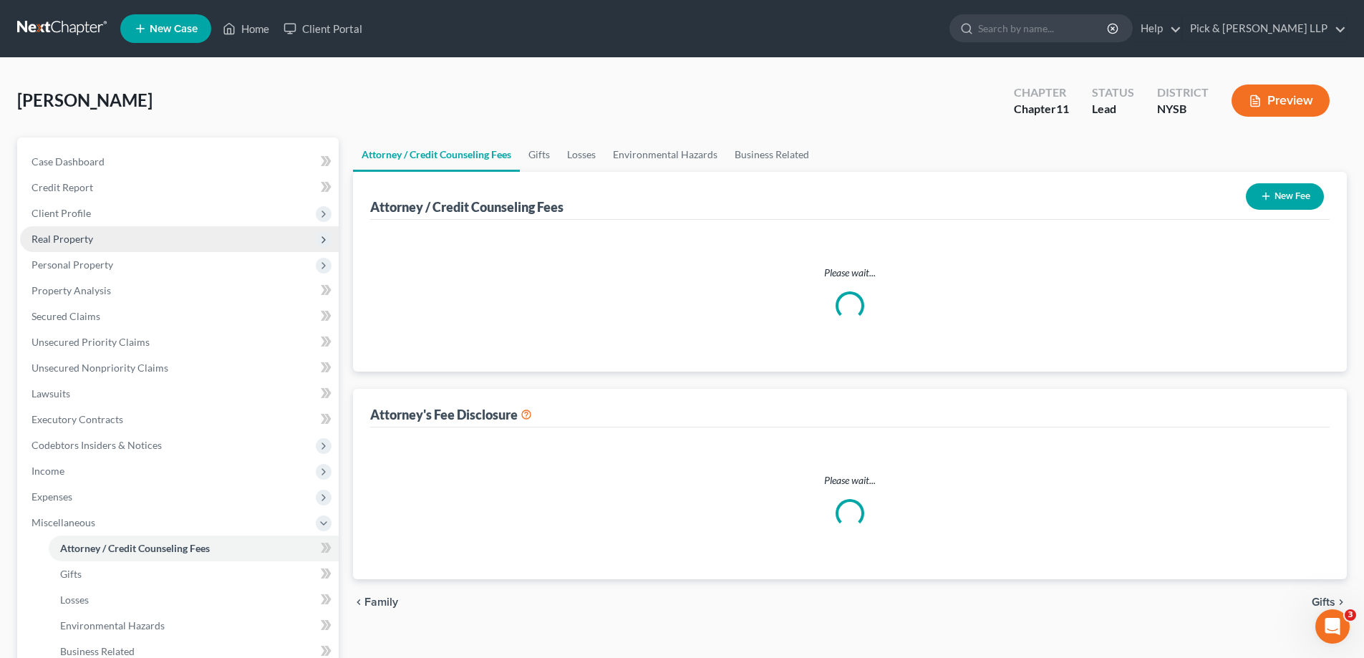
select select "0"
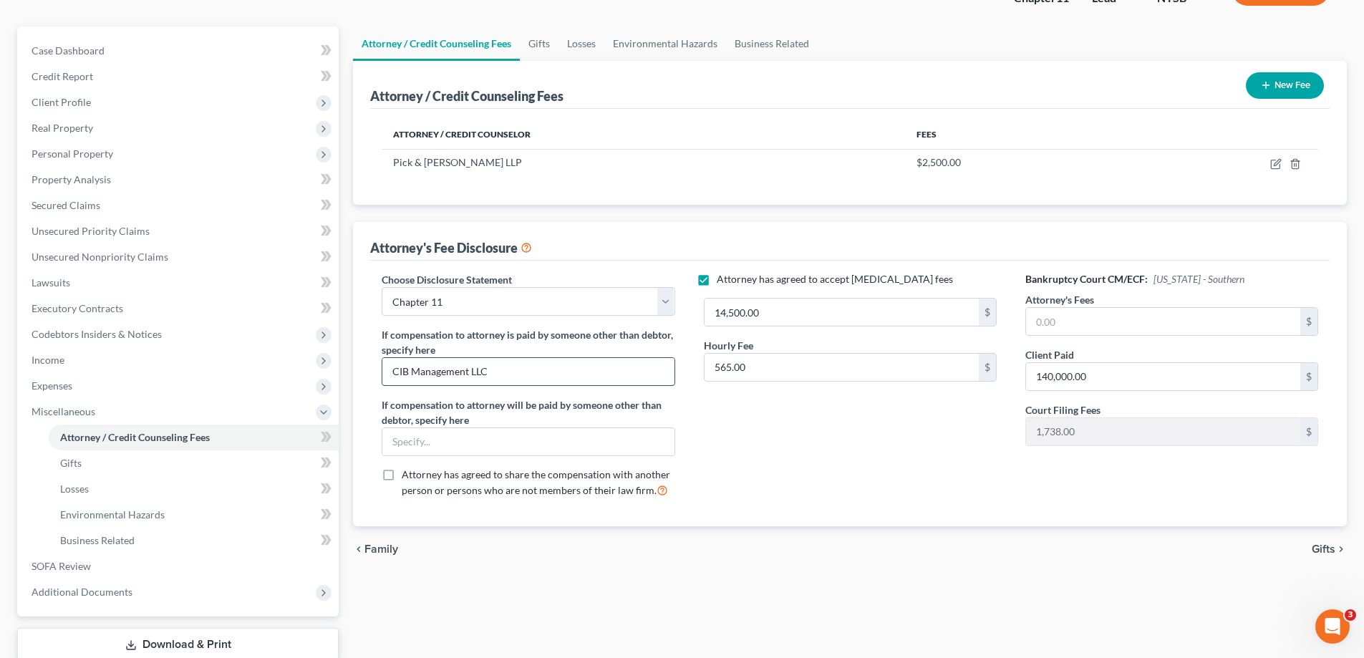
scroll to position [143, 0]
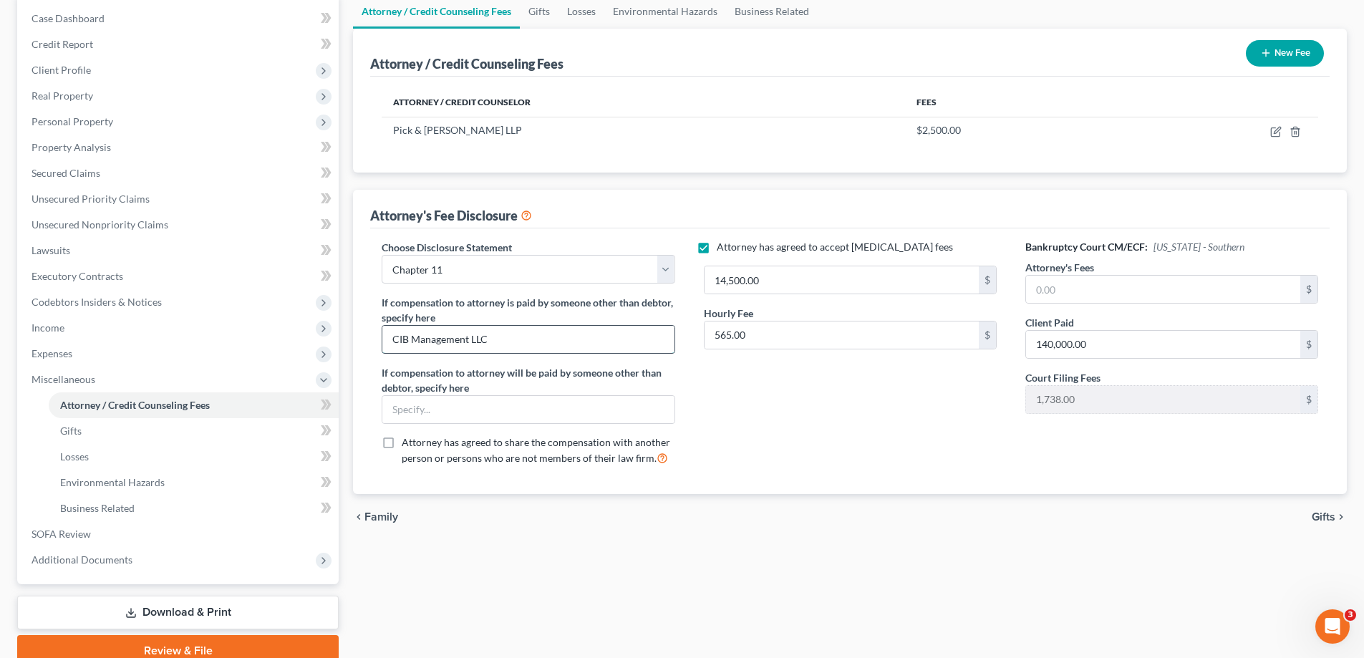
click at [558, 347] on input "CIB Management LLC" at bounding box center [527, 339] width 291 height 27
type input "CIB Management LLC"
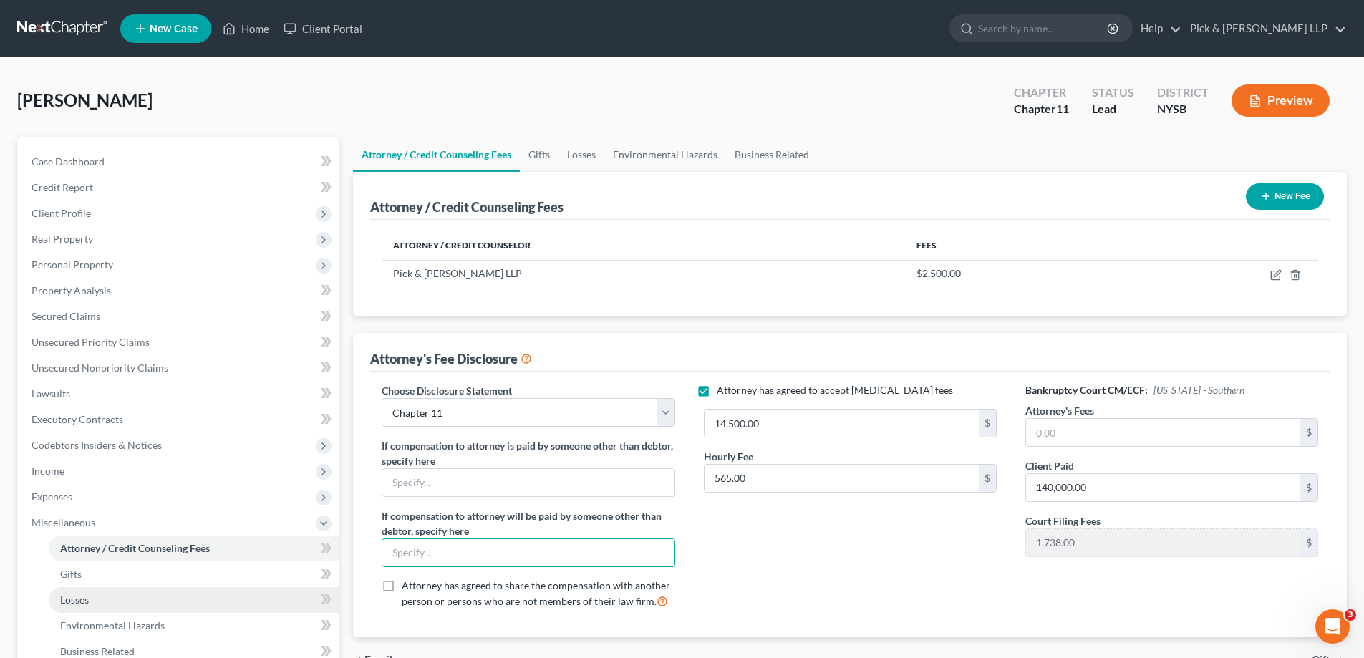
scroll to position [206, 0]
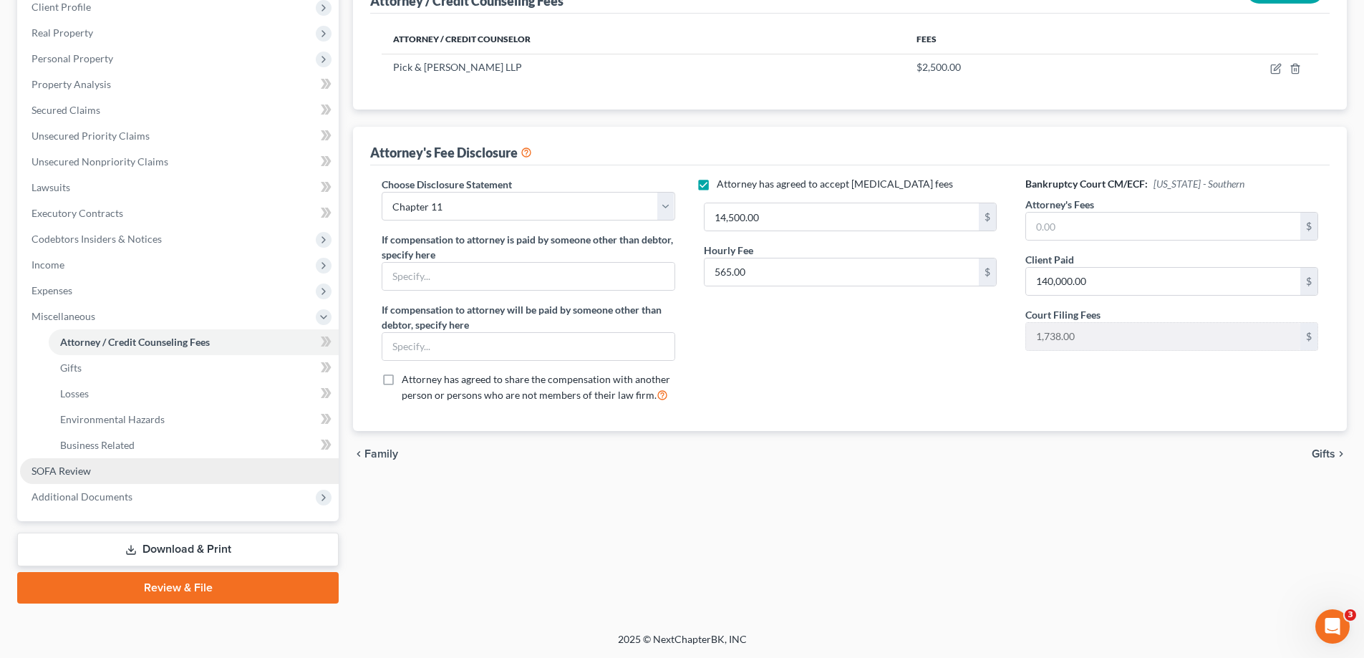
click at [84, 469] on span "SOFA Review" at bounding box center [61, 471] width 59 height 12
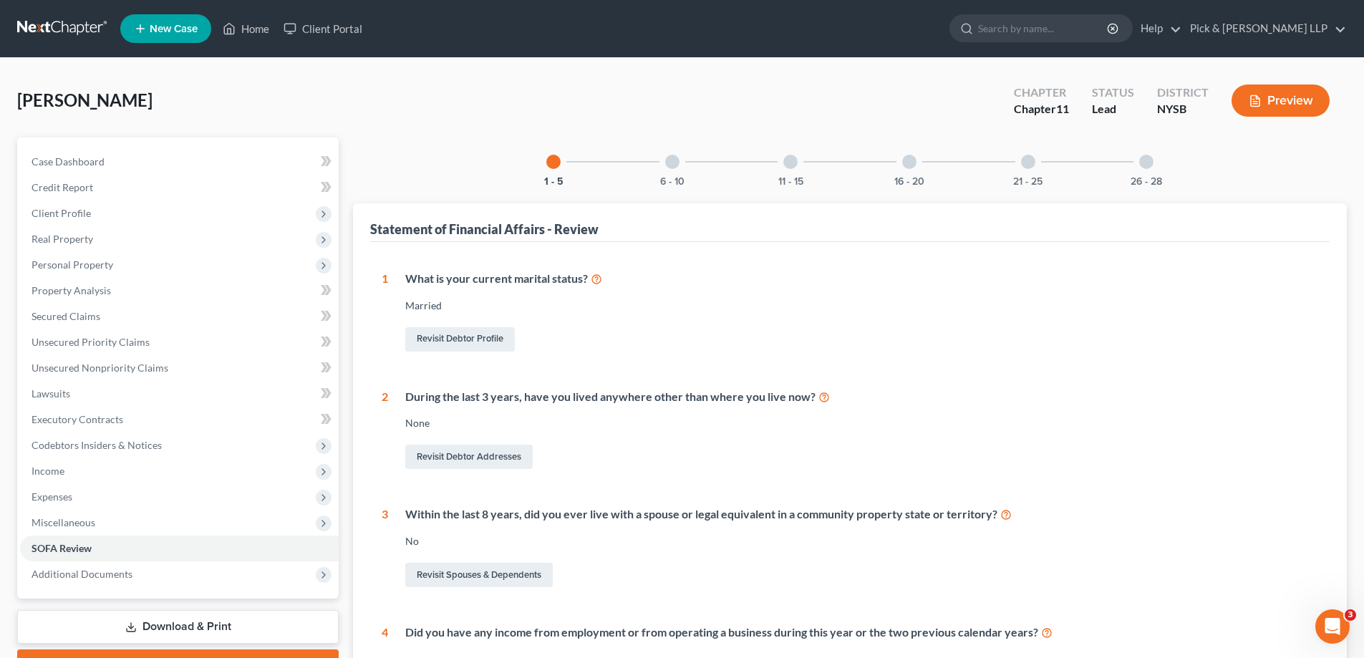
click at [906, 172] on div "16 - 20" at bounding box center [909, 161] width 49 height 49
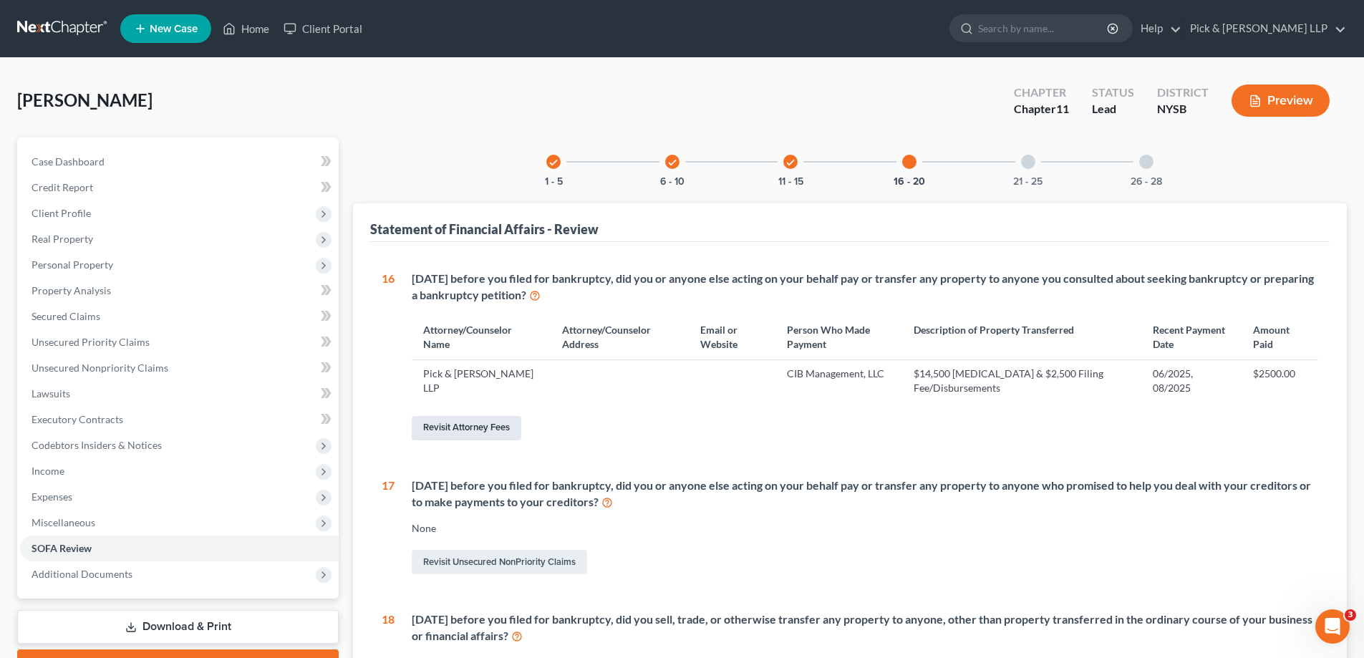
click at [434, 426] on link "Revisit Attorney Fees" at bounding box center [467, 428] width 110 height 24
select select "0"
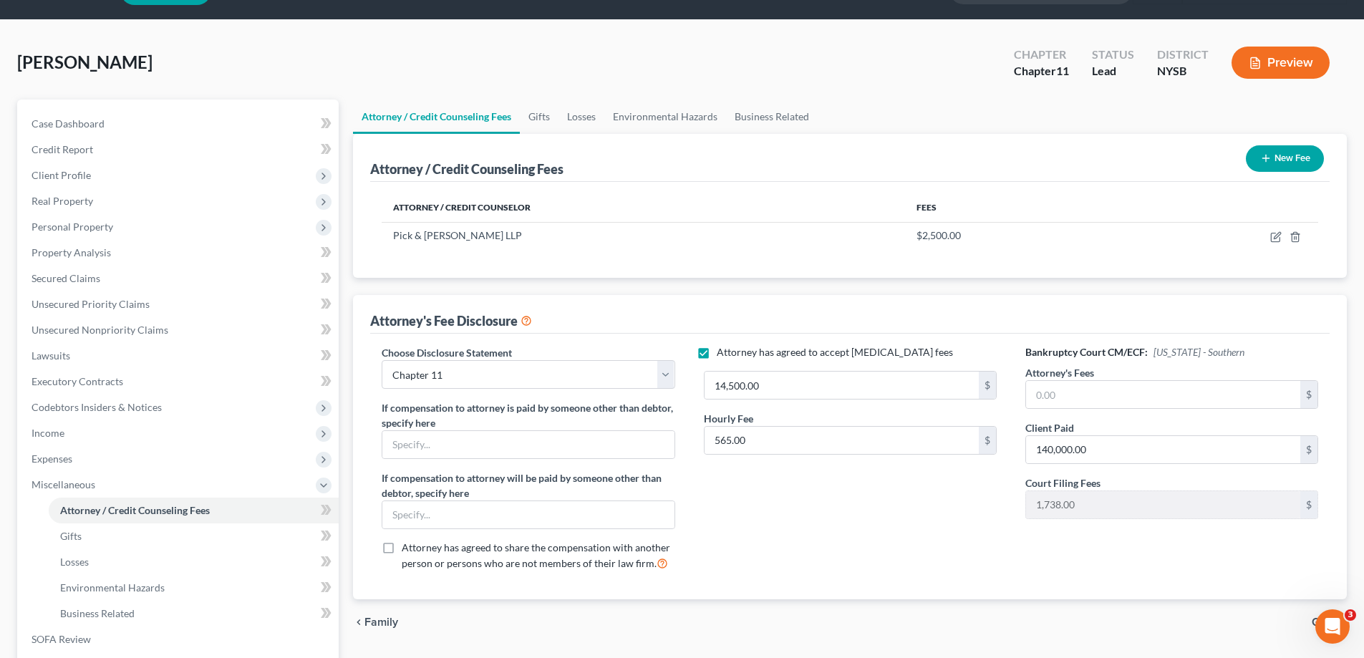
scroll to position [72, 0]
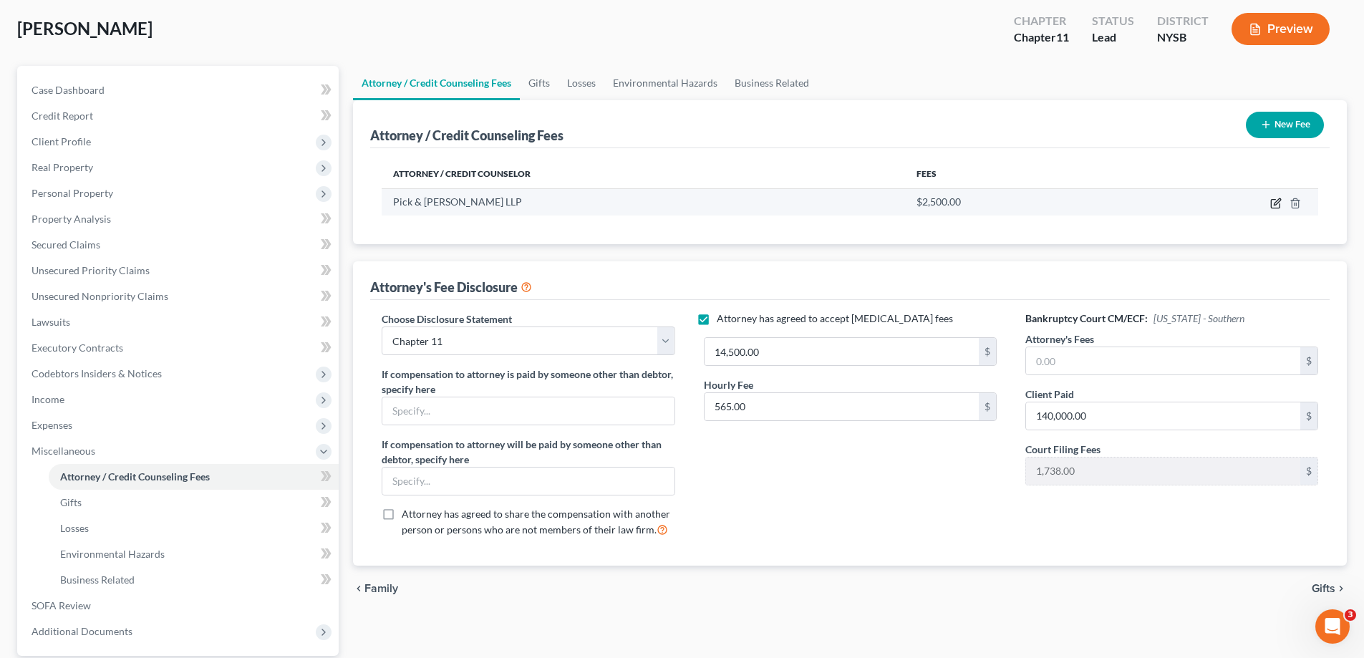
click at [1277, 204] on icon "button" at bounding box center [1277, 201] width 6 height 6
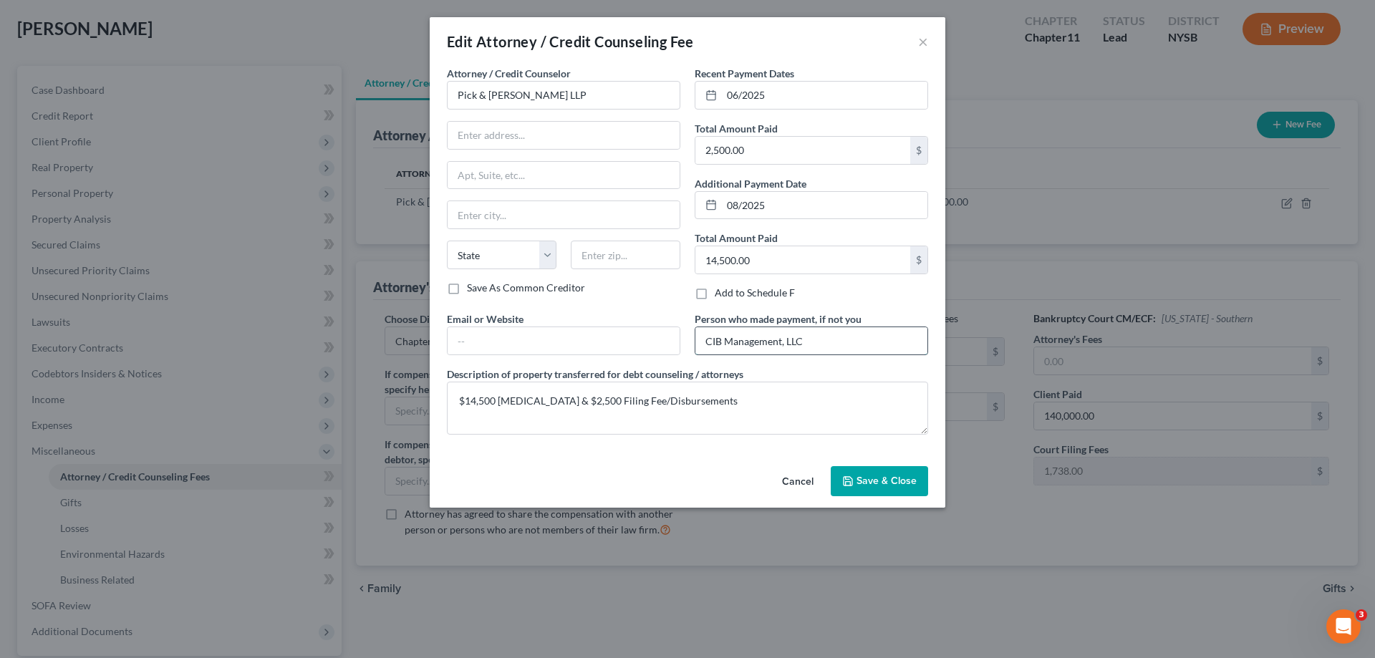
click at [850, 339] on input "CIB Management, LLC" at bounding box center [811, 340] width 232 height 27
type input "Debtor ($14,500) & CIB Management, LLC ($2,500)"
click at [877, 476] on span "Save & Close" at bounding box center [886, 481] width 60 height 12
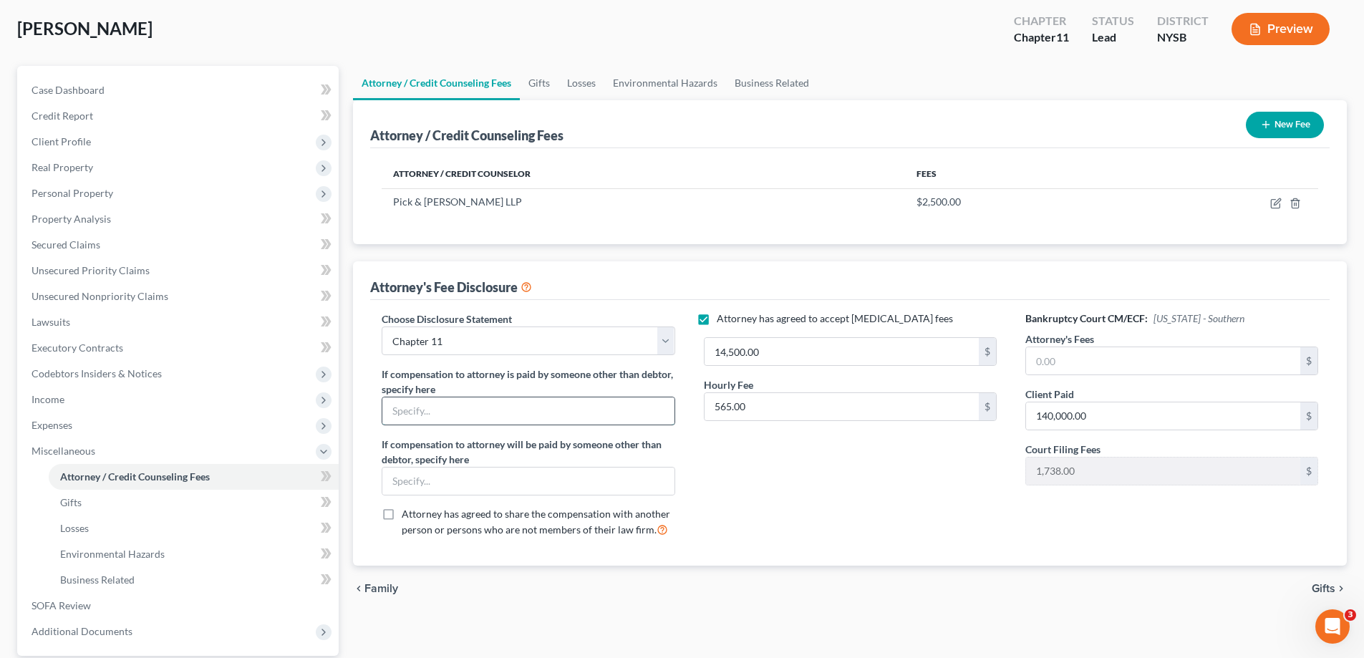
click at [617, 413] on input "text" at bounding box center [527, 410] width 291 height 27
click at [522, 411] on input "text" at bounding box center [527, 410] width 291 height 27
type input "D"
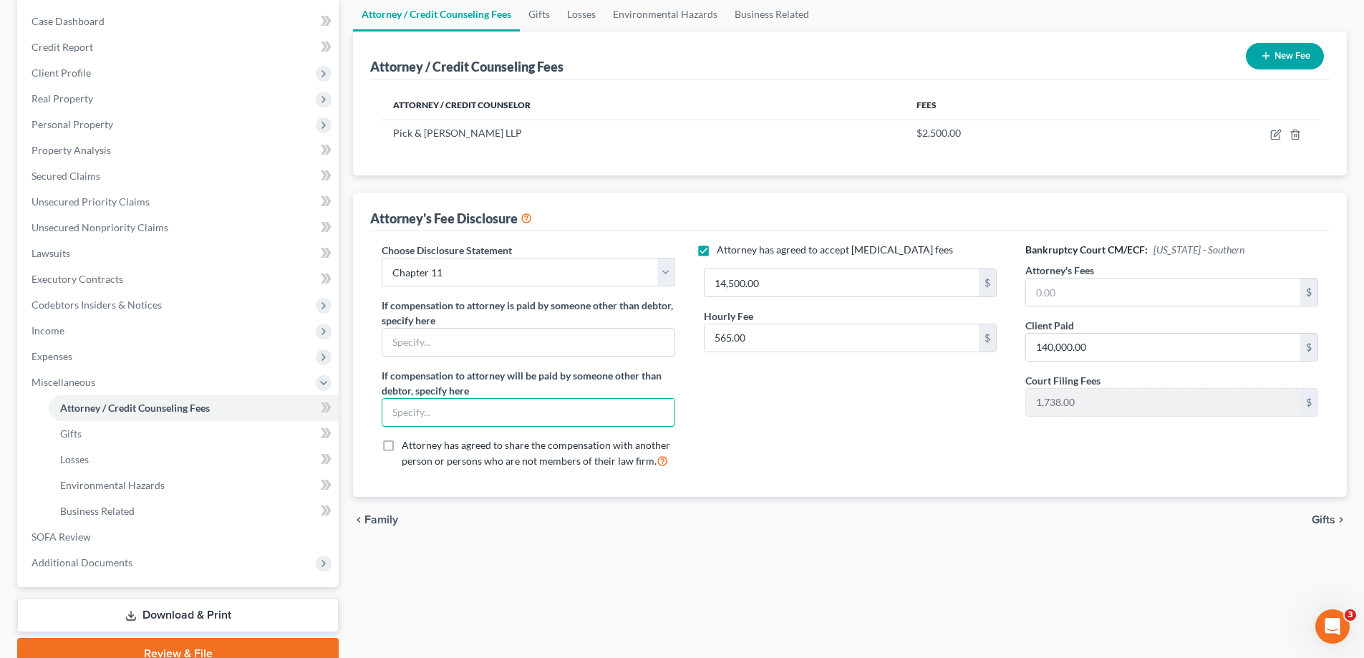
scroll to position [206, 0]
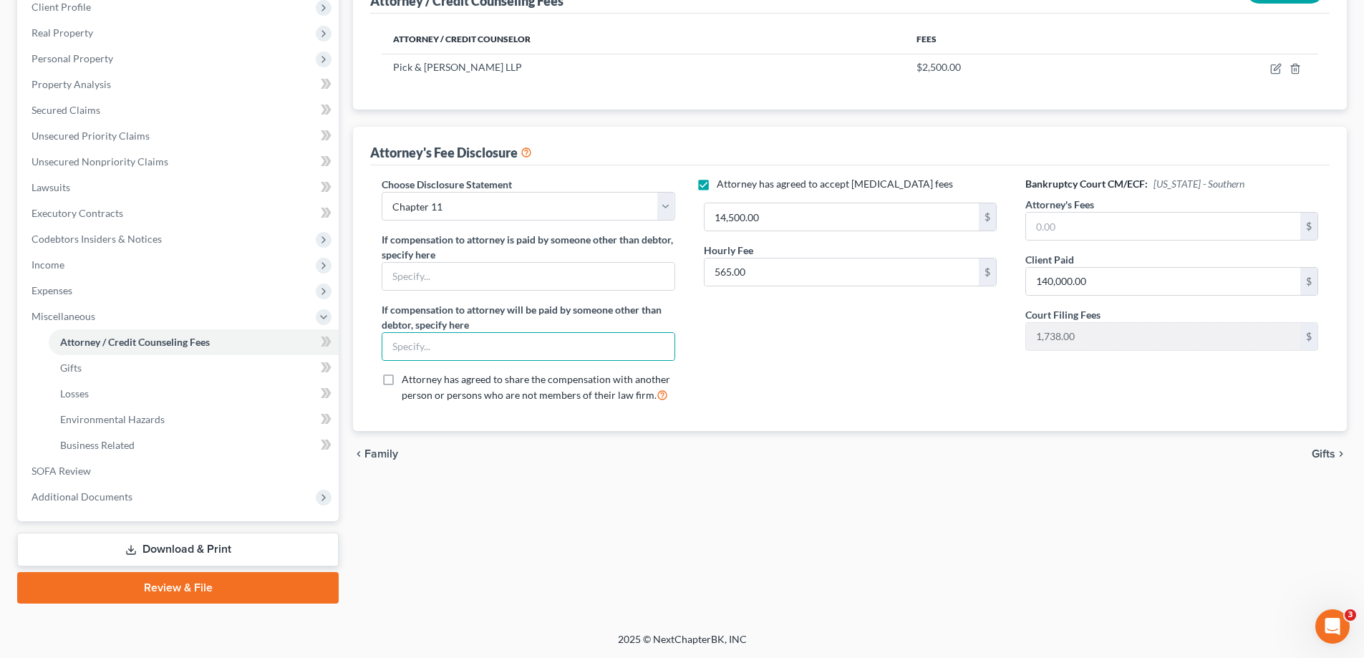
click at [165, 553] on link "Download & Print" at bounding box center [177, 550] width 321 height 34
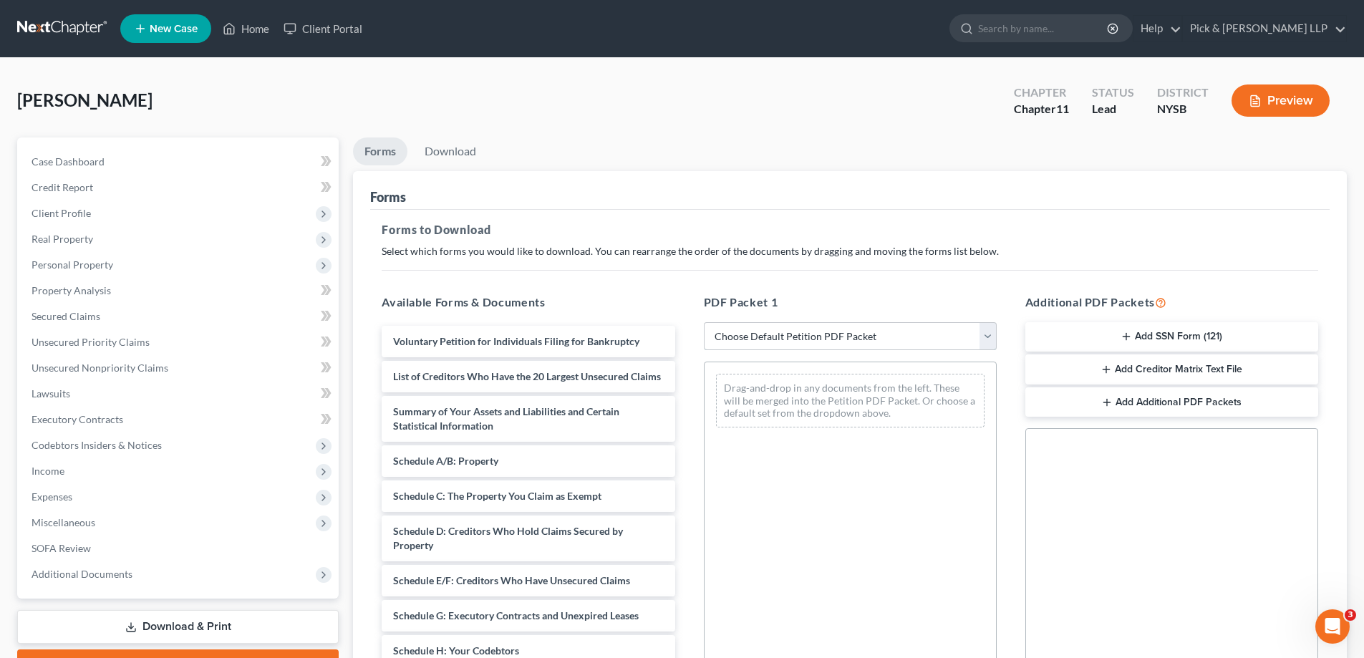
click at [751, 337] on select "Choose Default Petition PDF Packet Complete Bankruptcy Petition (all forms and …" at bounding box center [850, 336] width 293 height 29
select select "0"
click at [704, 322] on select "Choose Default Petition PDF Packet Complete Bankruptcy Petition (all forms and …" at bounding box center [850, 336] width 293 height 29
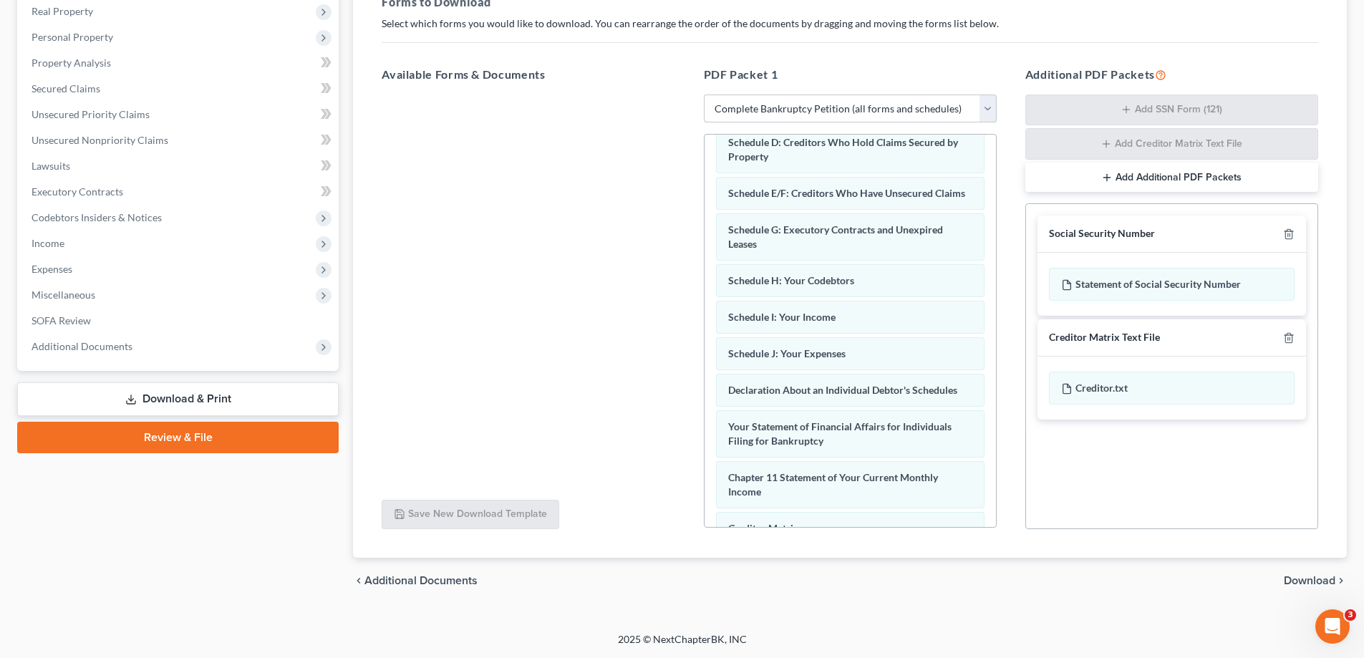
scroll to position [215, 0]
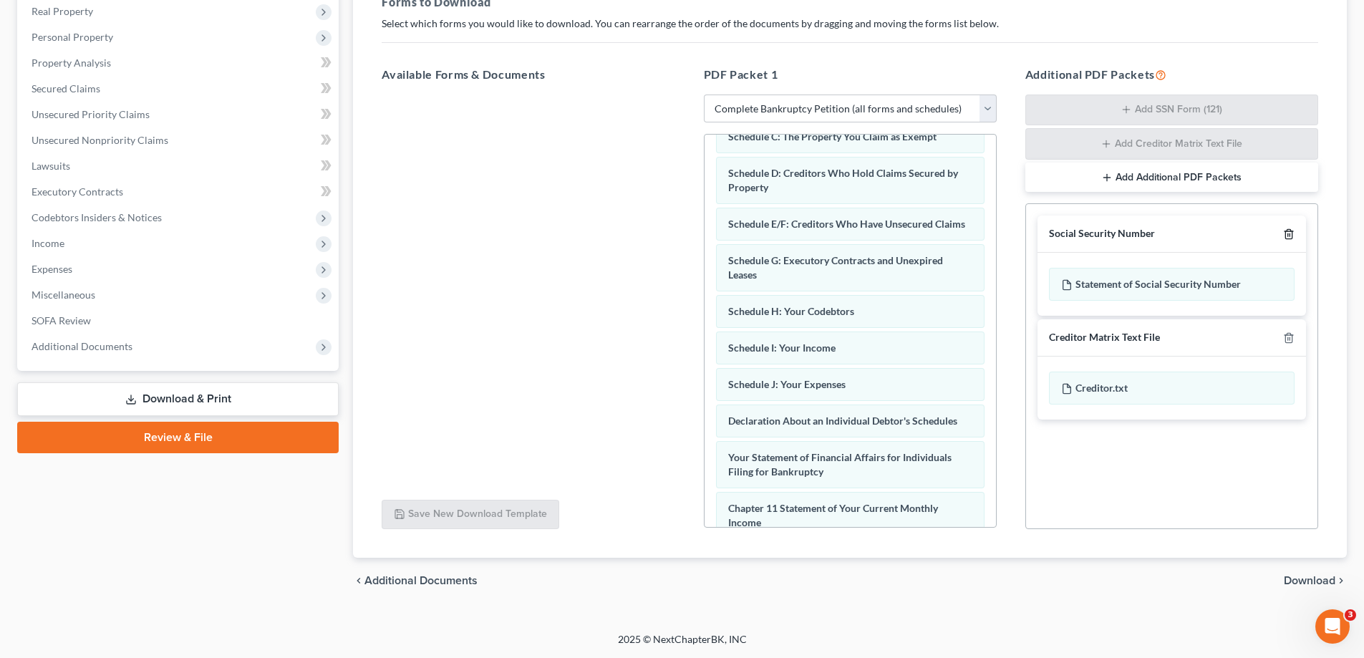
click at [1294, 237] on icon "button" at bounding box center [1288, 233] width 11 height 11
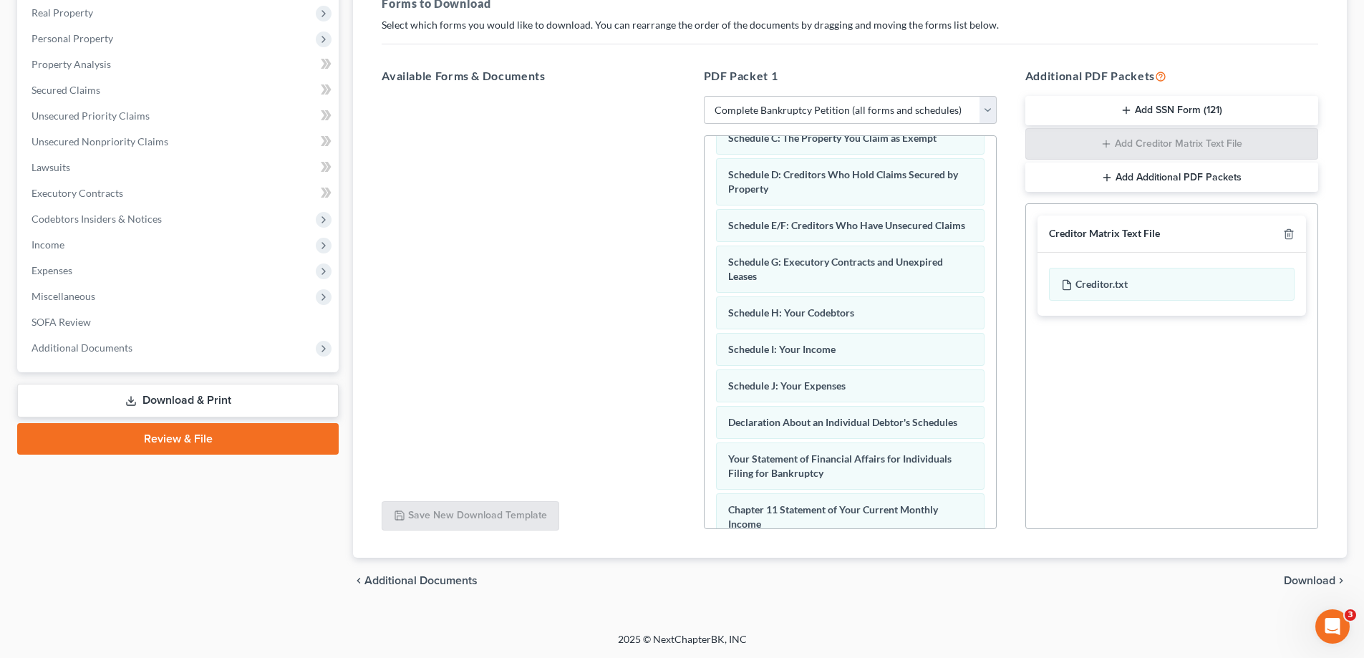
scroll to position [226, 0]
click at [1289, 234] on line "button" at bounding box center [1289, 235] width 0 height 3
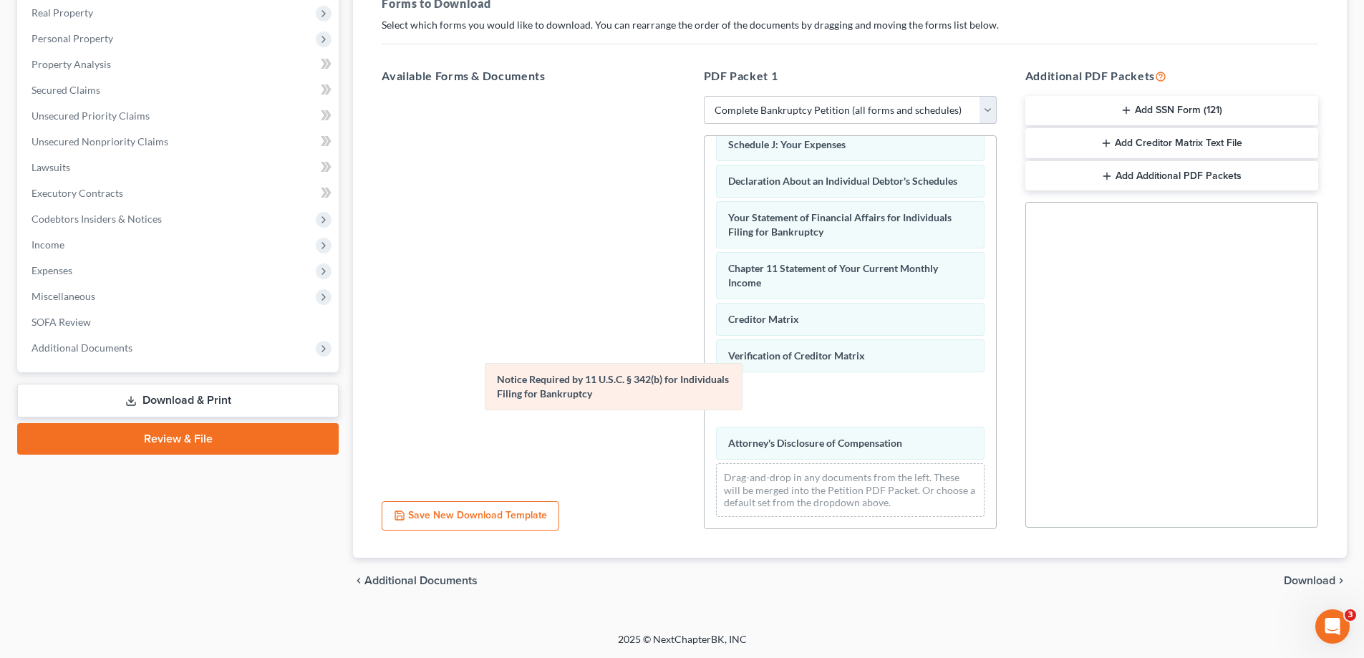
scroll to position [420, 0]
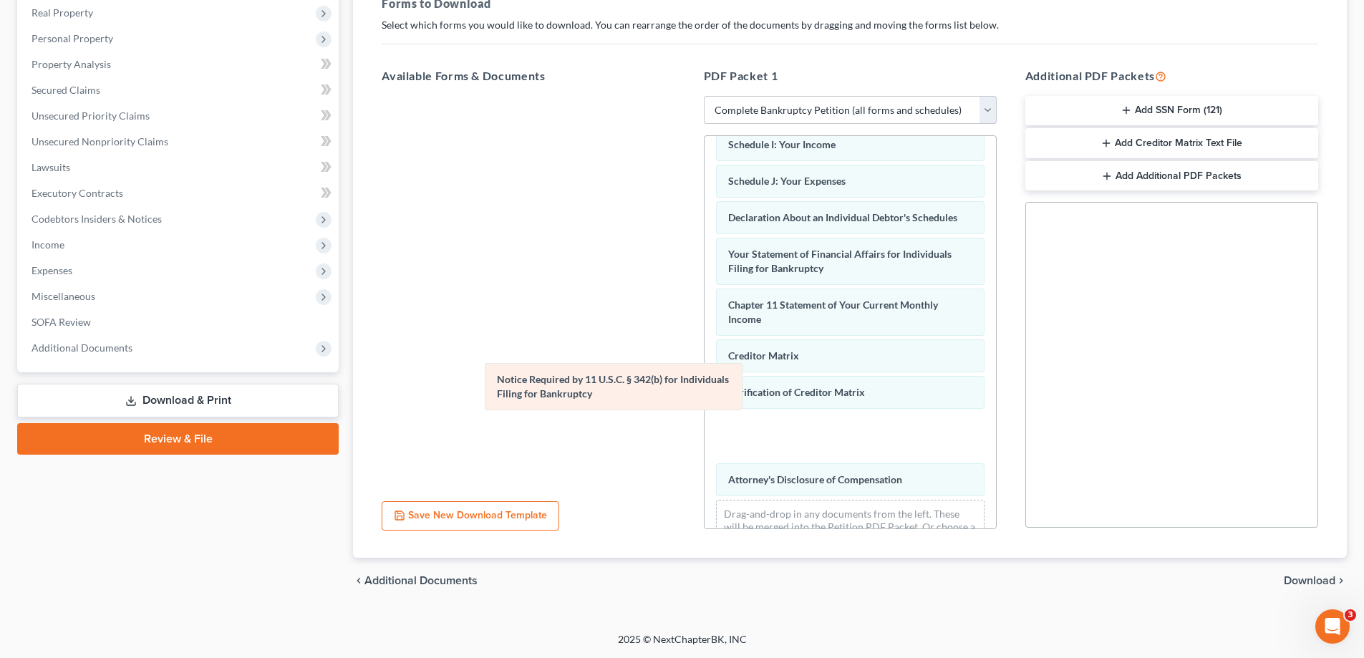
drag, startPoint x: 790, startPoint y: 395, endPoint x: 508, endPoint y: 371, distance: 283.1
click at [705, 371] on div "Notice Required by 11 U.S.C. § 342(b) for Individuals Filing for Bankruptcy Vol…" at bounding box center [850, 140] width 291 height 848
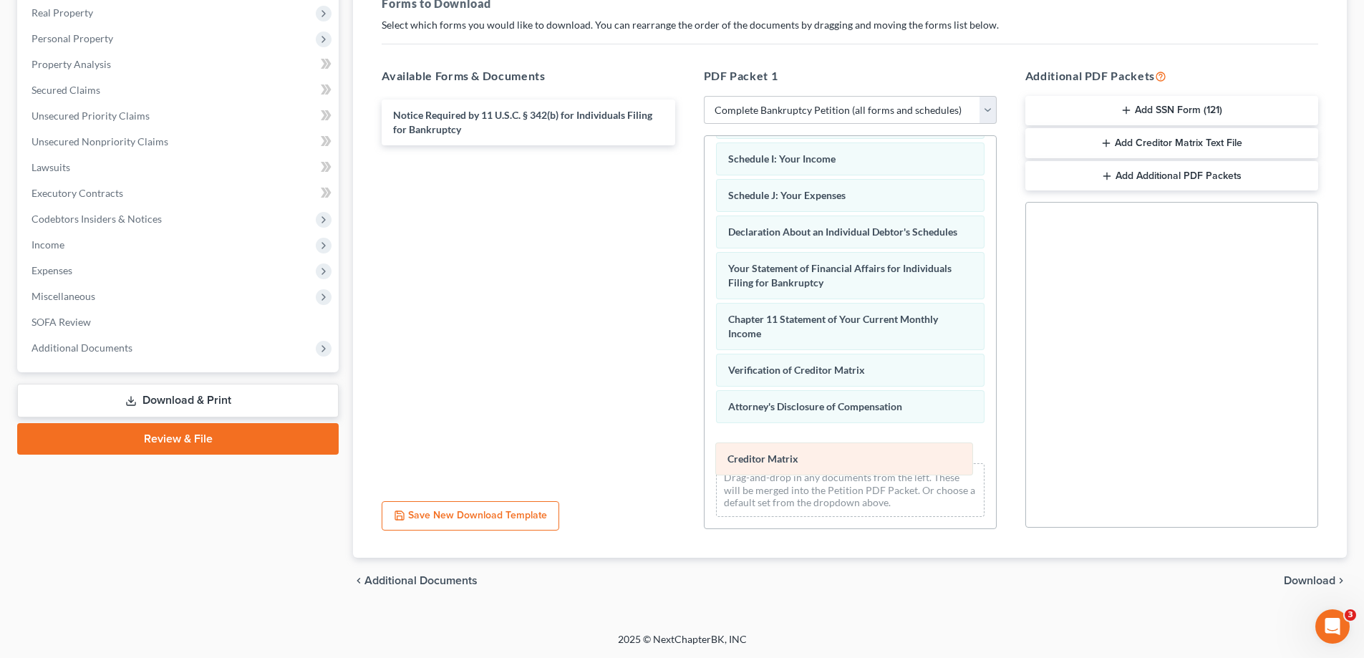
drag, startPoint x: 766, startPoint y: 366, endPoint x: 765, endPoint y: 455, distance: 88.8
click at [765, 455] on div "Creditor Matrix Voluntary Petition for Individuals Filing for Bankruptcy List o…" at bounding box center [850, 130] width 291 height 798
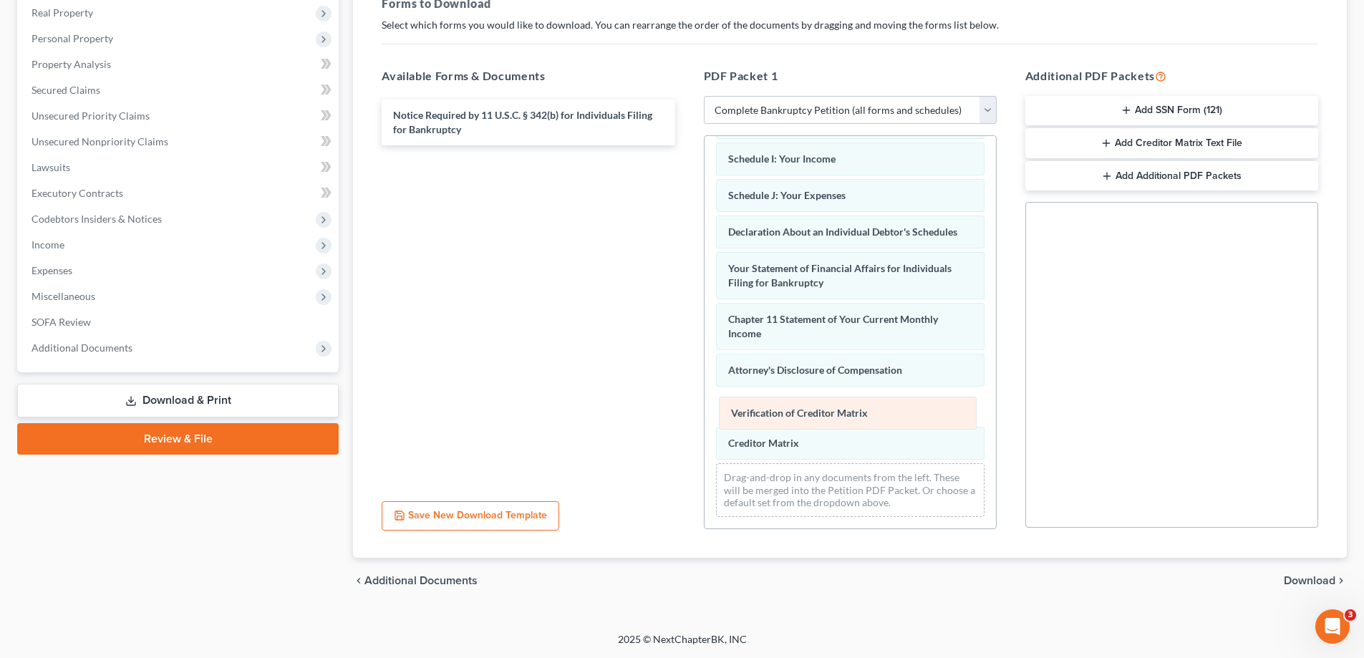
drag, startPoint x: 773, startPoint y: 372, endPoint x: 775, endPoint y: 415, distance: 43.0
click at [775, 415] on div "Verification of Creditor Matrix Voluntary Petition for Individuals Filing for B…" at bounding box center [850, 130] width 291 height 798
click at [1300, 583] on span "Download" at bounding box center [1310, 580] width 52 height 11
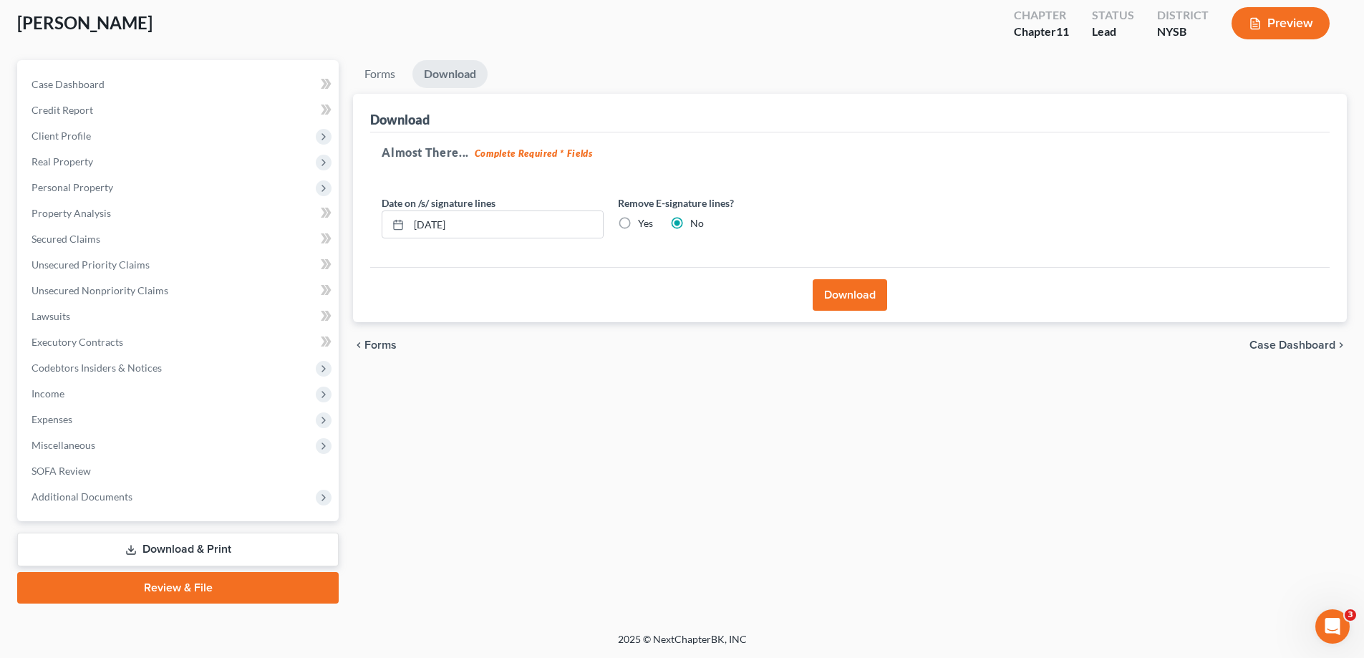
scroll to position [77, 0]
click at [843, 291] on button "Download" at bounding box center [850, 295] width 74 height 32
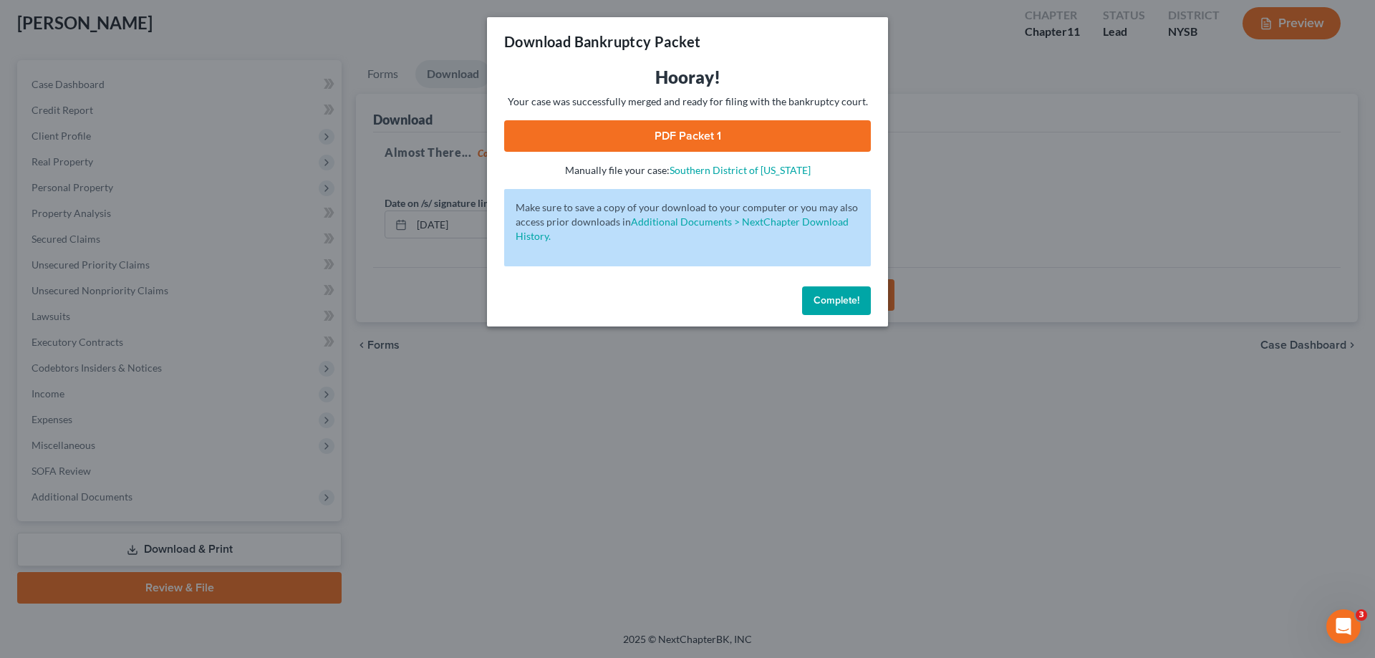
click at [760, 147] on link "PDF Packet 1" at bounding box center [687, 136] width 367 height 32
click at [840, 295] on span "Complete!" at bounding box center [836, 300] width 46 height 12
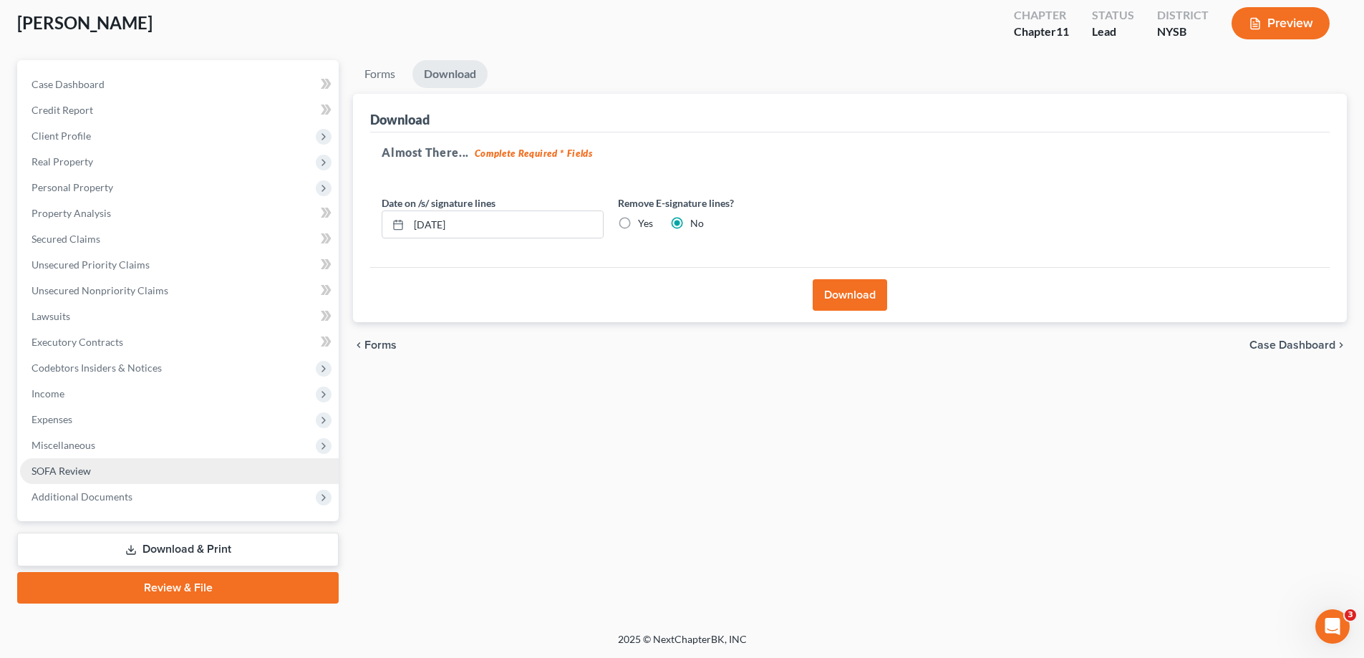
click at [74, 471] on span "SOFA Review" at bounding box center [61, 471] width 59 height 12
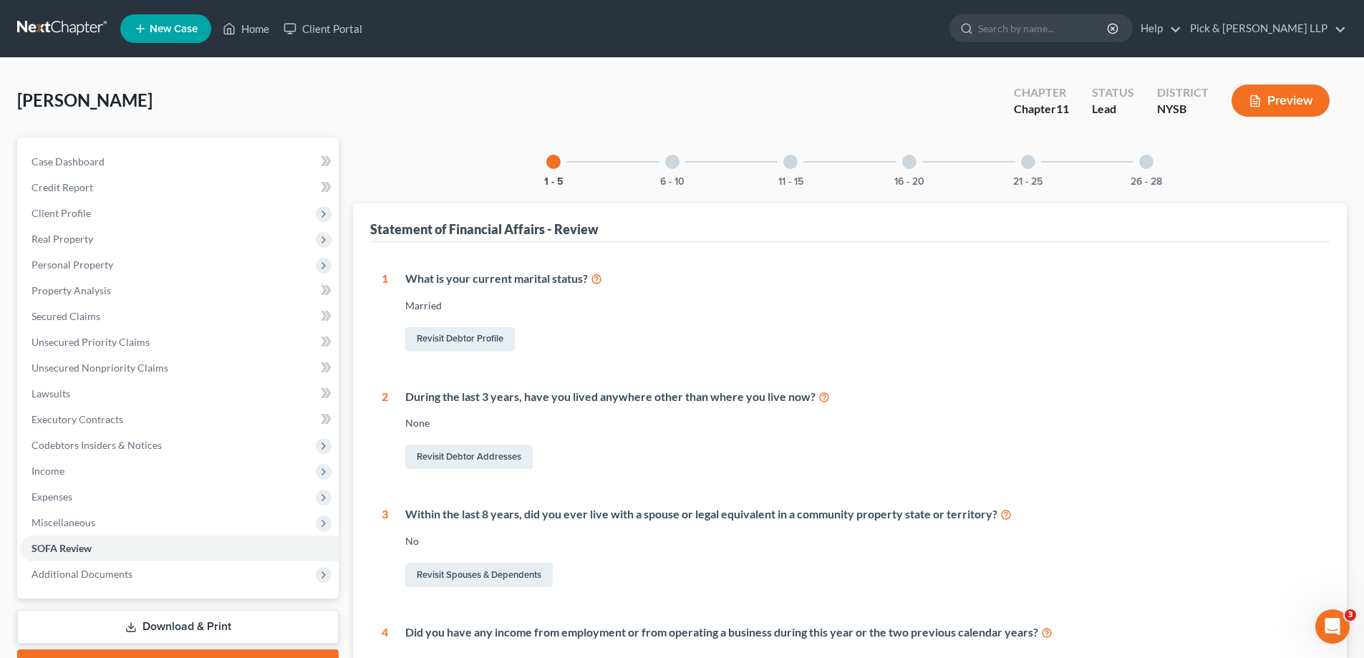
click at [673, 186] on div "1 - 5 6 - 10 11 - 15 16 - 20 21 - 25 26 - 28 Statement of Financial Affairs - R…" at bounding box center [850, 647] width 994 height 1021
click at [674, 180] on button "6 - 10" at bounding box center [672, 182] width 24 height 10
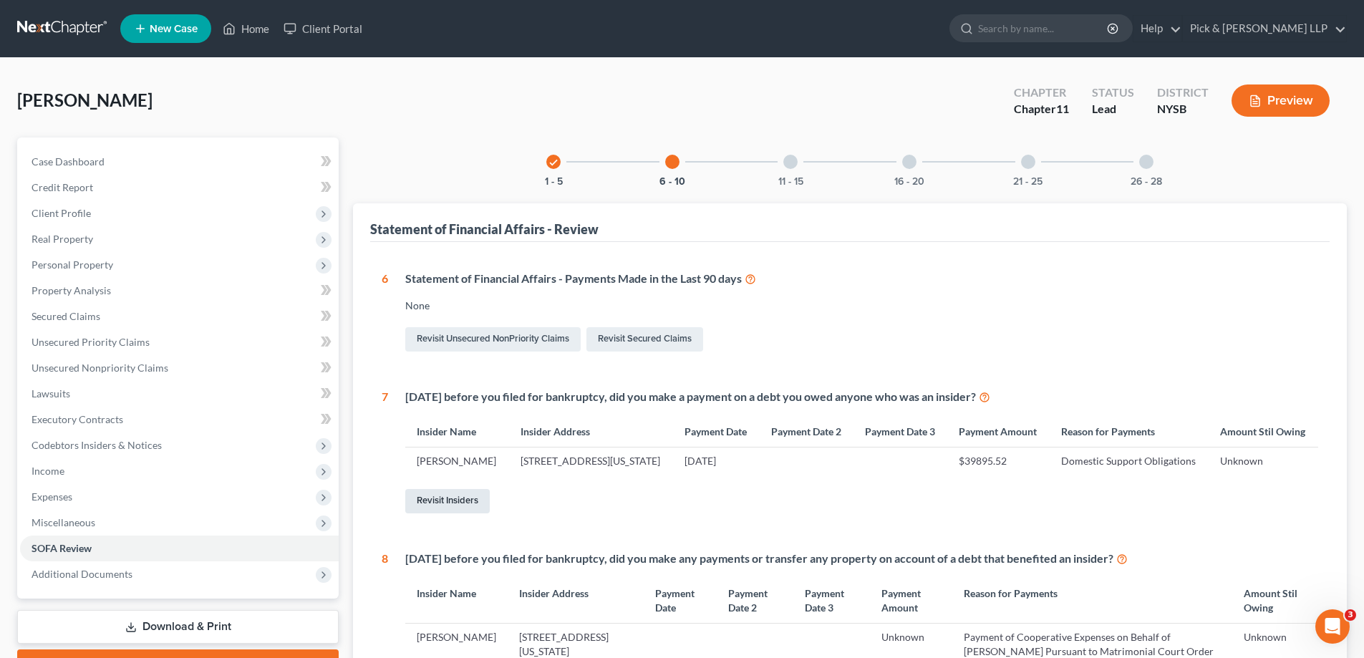
click at [475, 513] on link "Revisit Insiders" at bounding box center [447, 501] width 84 height 24
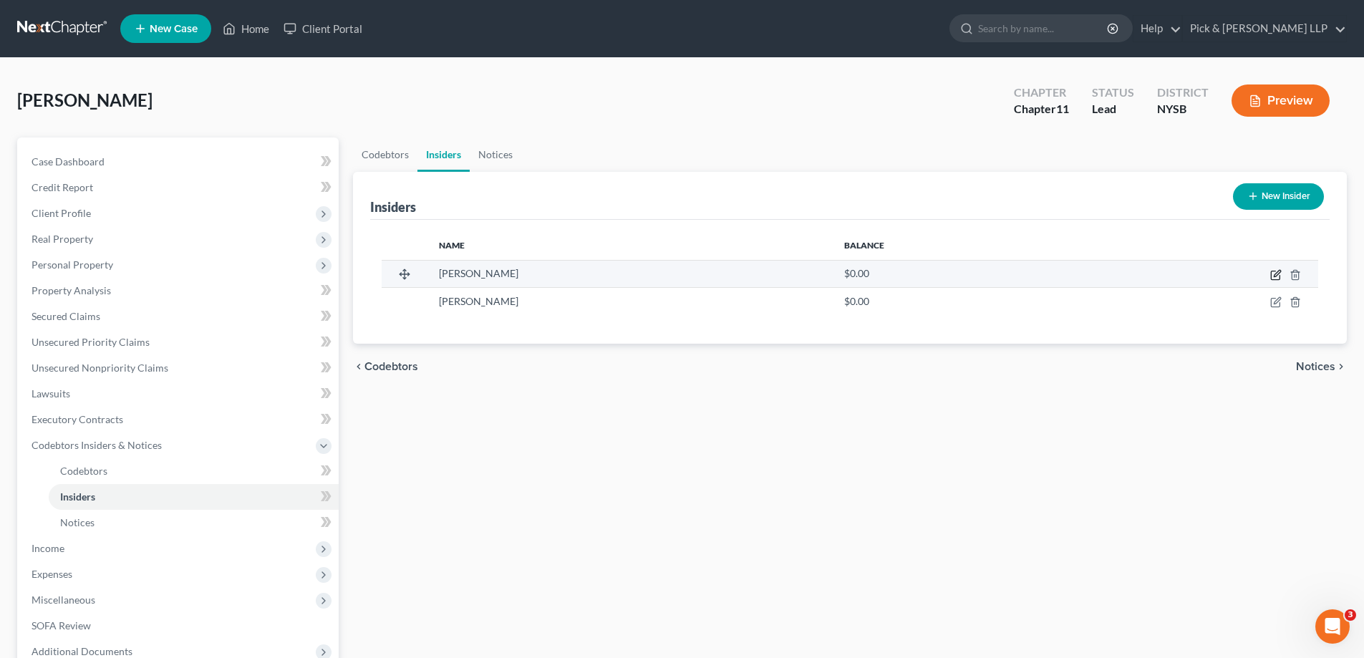
click at [1273, 277] on icon "button" at bounding box center [1275, 274] width 11 height 11
select select "35"
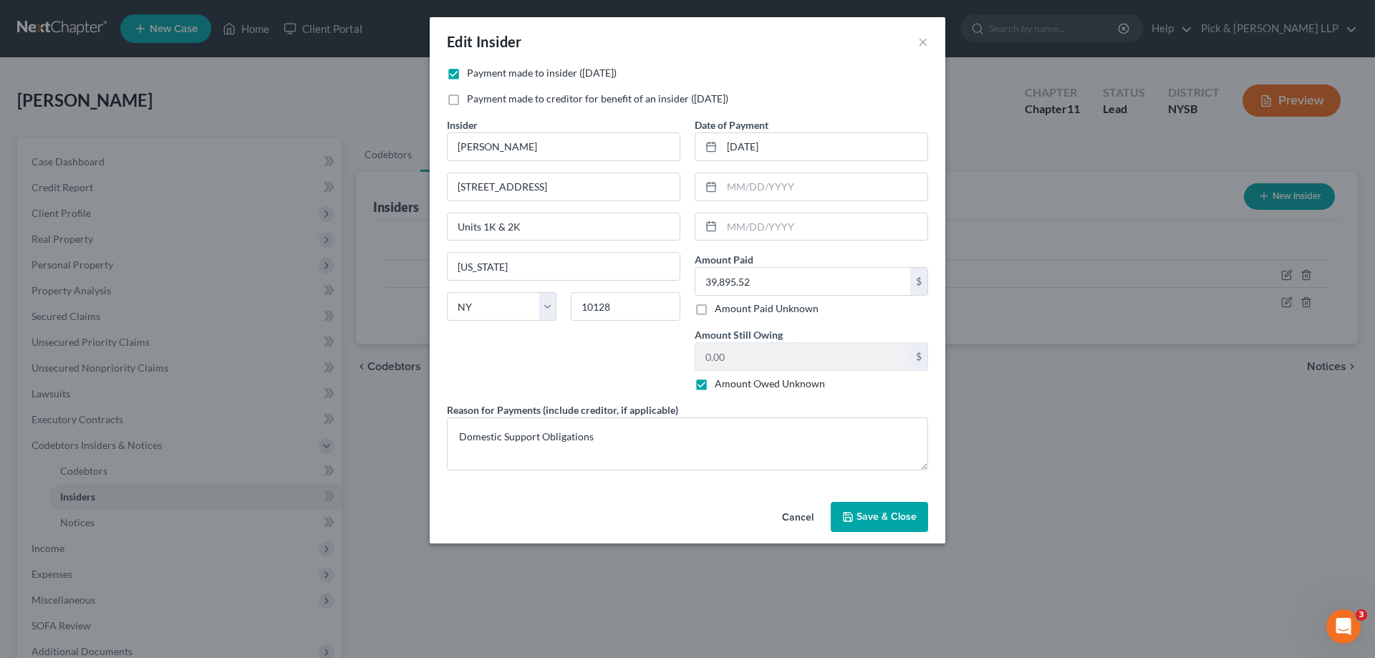
click at [715, 386] on label "Amount Owed Unknown" at bounding box center [770, 384] width 110 height 14
click at [720, 386] on input "Amount Owed Unknown" at bounding box center [724, 381] width 9 height 9
checkbox input "false"
type input "25,421.00"
click at [891, 524] on button "Save & Close" at bounding box center [879, 517] width 97 height 30
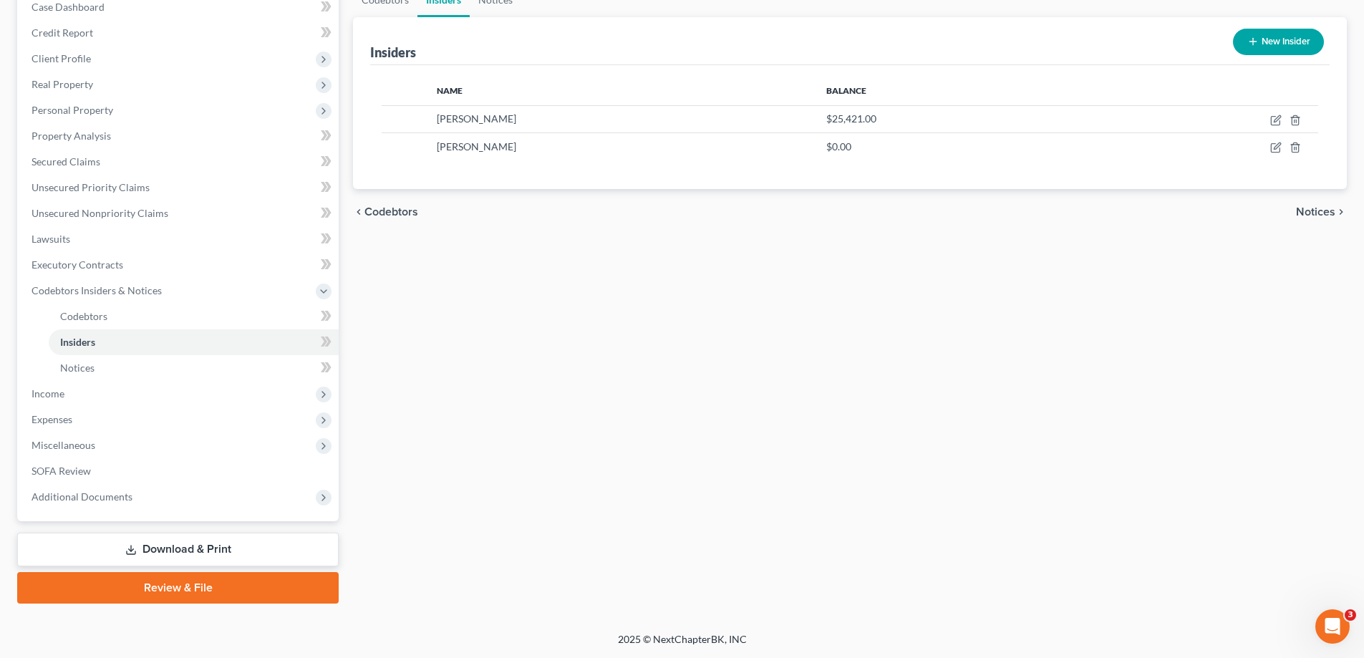
click at [187, 552] on link "Download & Print" at bounding box center [177, 550] width 321 height 34
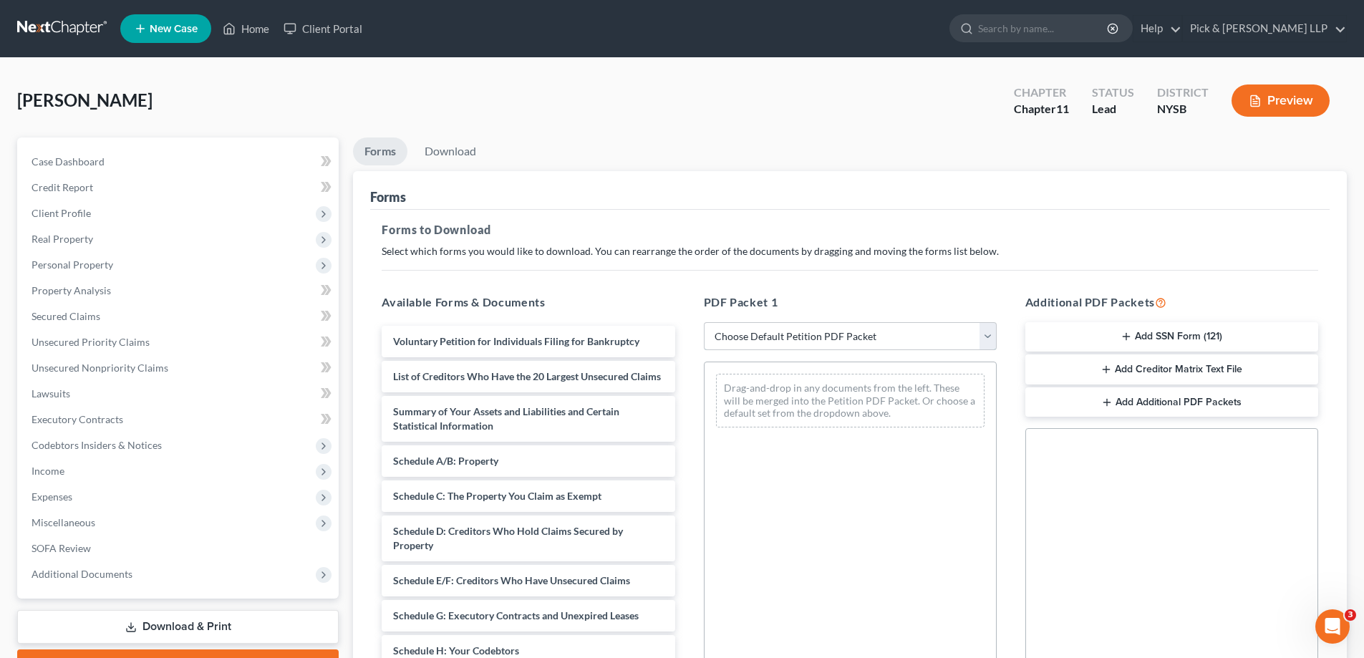
click at [818, 333] on select "Choose Default Petition PDF Packet Complete Bankruptcy Petition (all forms and …" at bounding box center [850, 336] width 293 height 29
select select "0"
click at [704, 322] on select "Choose Default Petition PDF Packet Complete Bankruptcy Petition (all forms and …" at bounding box center [850, 336] width 293 height 29
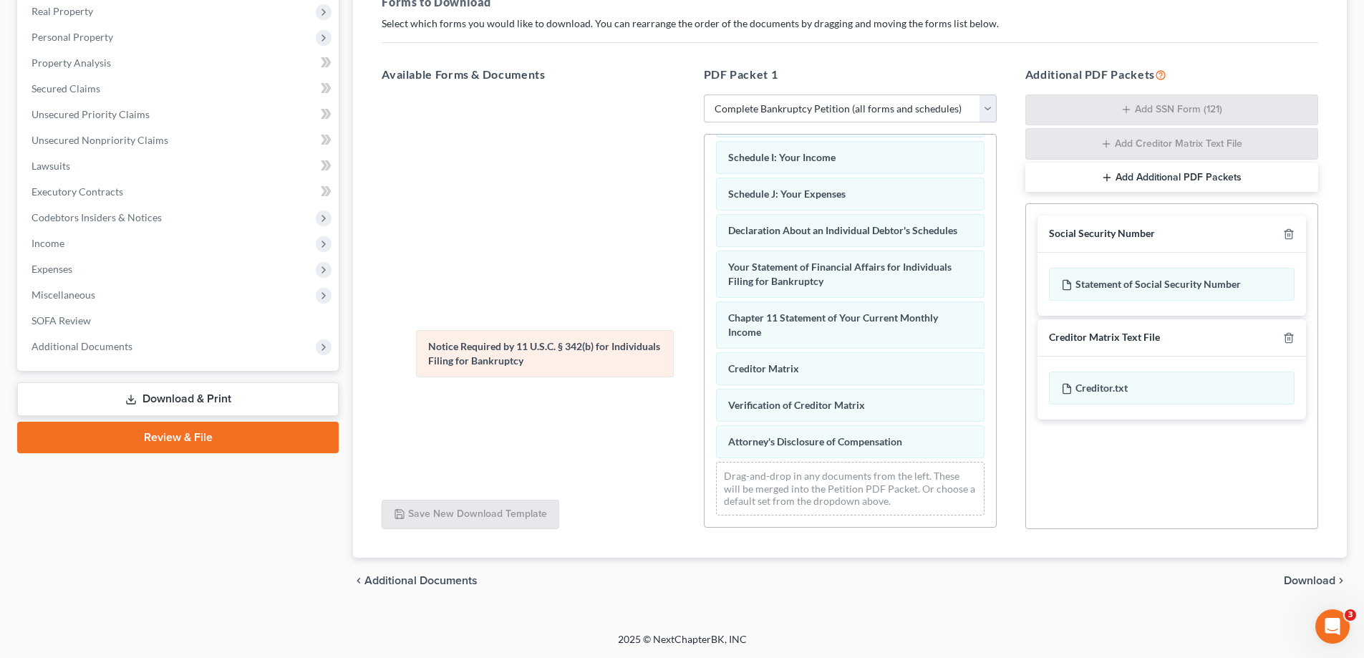
scroll to position [420, 0]
drag, startPoint x: 823, startPoint y: 403, endPoint x: 465, endPoint y: 344, distance: 362.9
click at [705, 347] on div "Notice Required by 11 U.S.C. § 342(b) for Individuals Filing for Bankruptcy Vol…" at bounding box center [850, 128] width 291 height 798
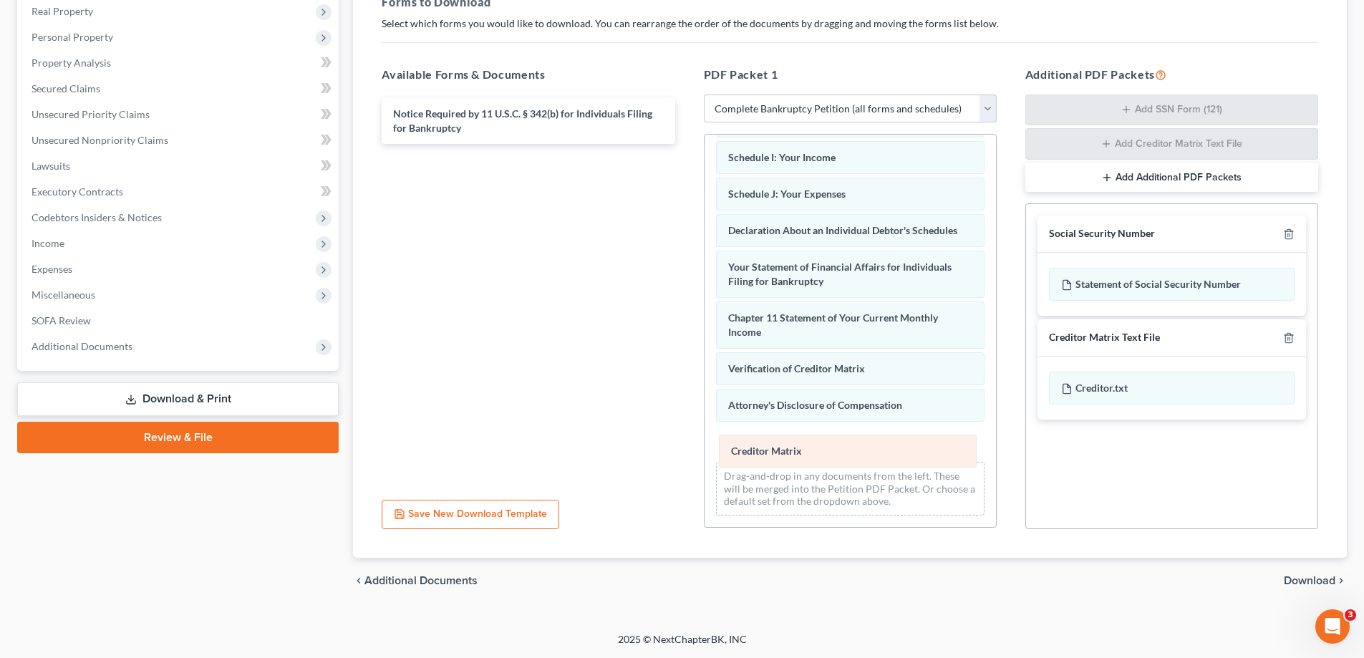
drag, startPoint x: 770, startPoint y: 372, endPoint x: 773, endPoint y: 455, distance: 82.4
click at [773, 455] on div "Creditor Matrix Voluntary Petition for Individuals Filing for Bankruptcy List o…" at bounding box center [850, 128] width 291 height 798
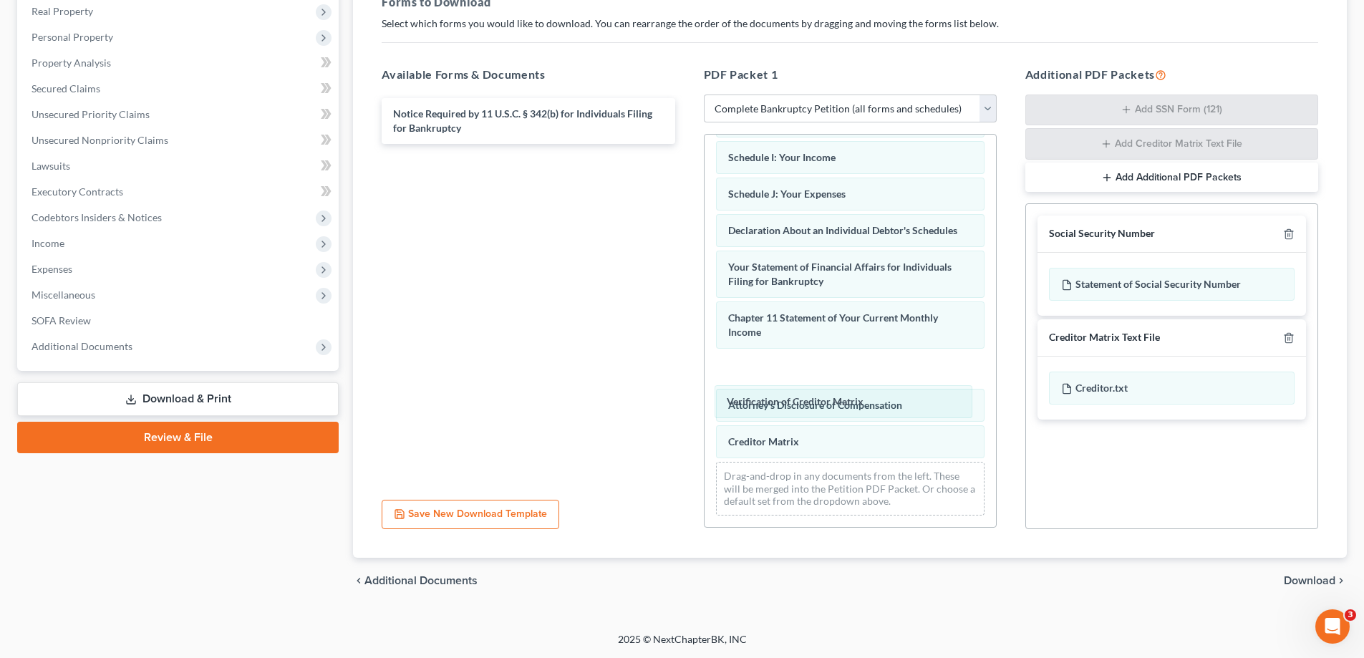
click at [774, 405] on div "Verification of Creditor Matrix Voluntary Petition for Individuals Filing for B…" at bounding box center [850, 128] width 291 height 798
click at [1282, 235] on div at bounding box center [1285, 234] width 17 height 14
click at [1287, 235] on icon "button" at bounding box center [1288, 233] width 11 height 11
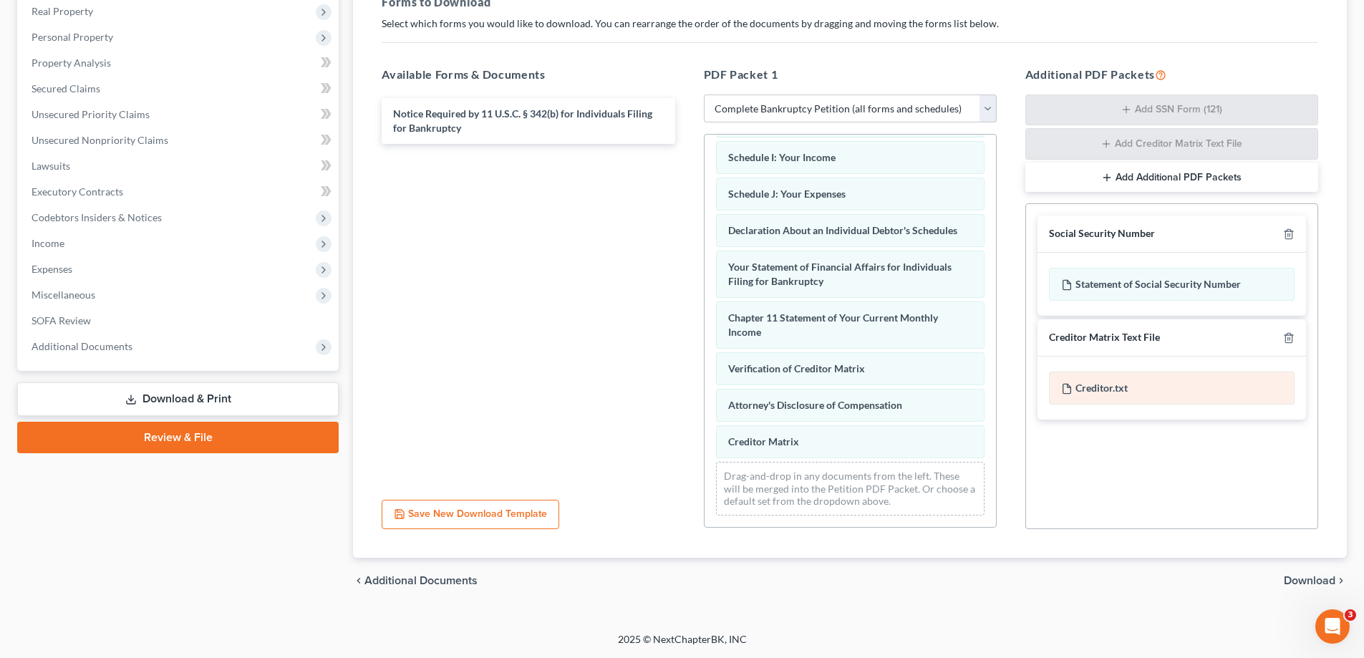
scroll to position [226, 0]
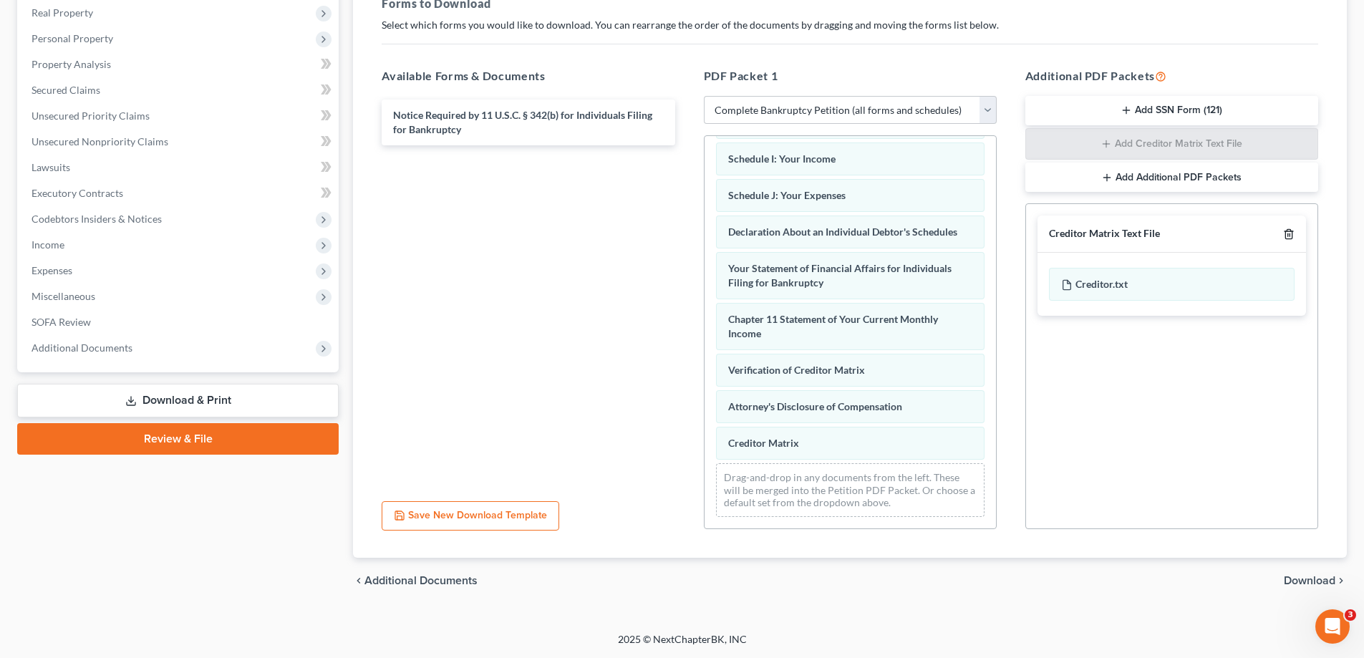
click at [1289, 231] on polyline "button" at bounding box center [1288, 231] width 9 height 0
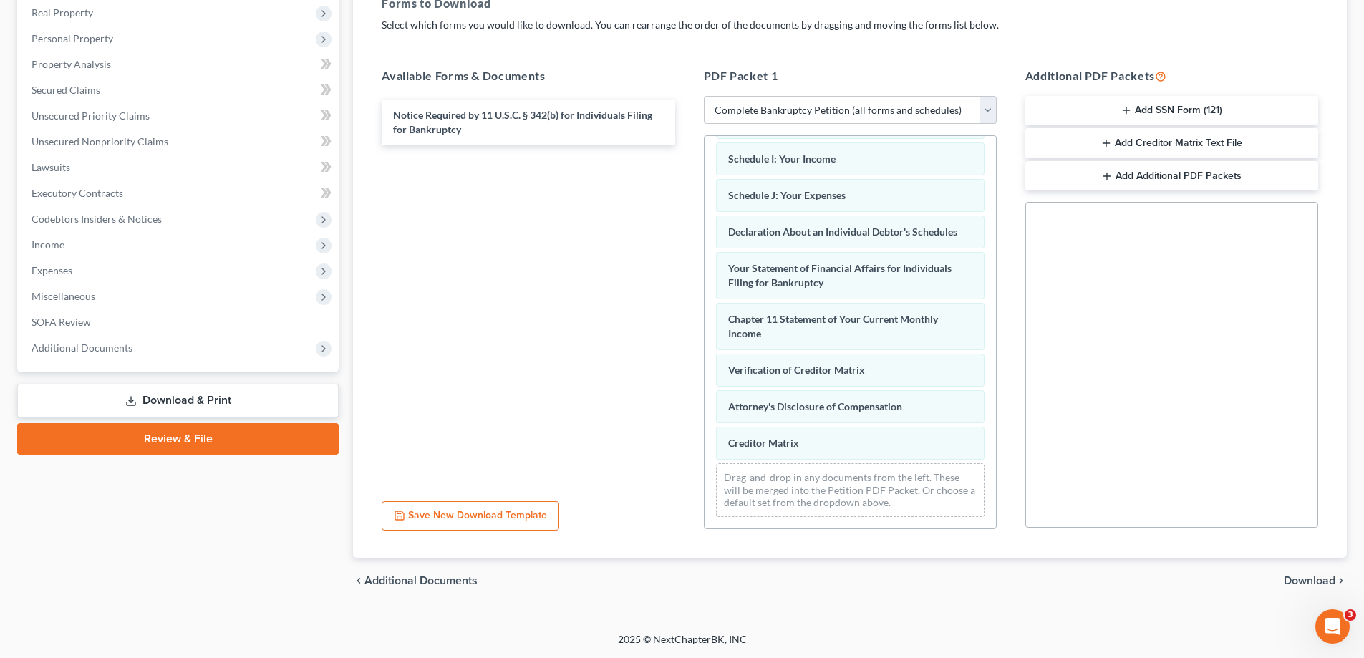
click at [1306, 582] on span "Download" at bounding box center [1310, 580] width 52 height 11
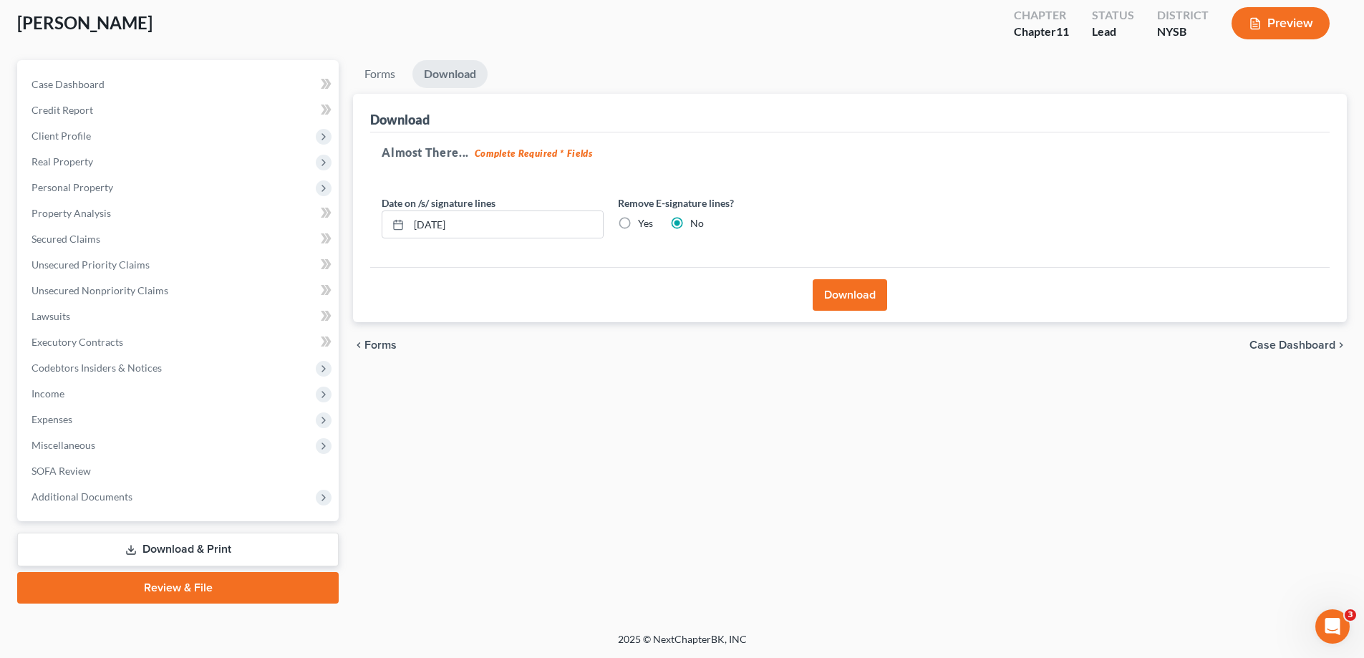
click at [859, 301] on button "Download" at bounding box center [850, 295] width 74 height 32
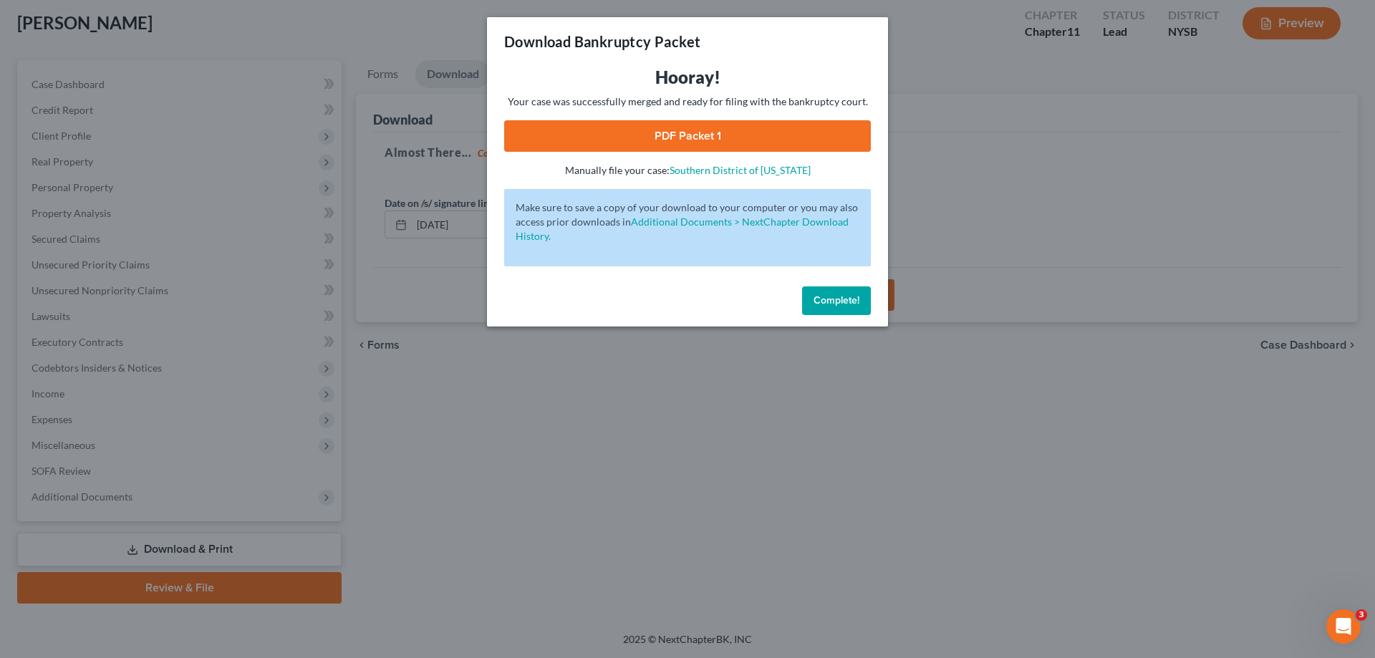
click at [735, 139] on link "PDF Packet 1" at bounding box center [687, 136] width 367 height 32
